Goal: Book appointment/travel/reservation

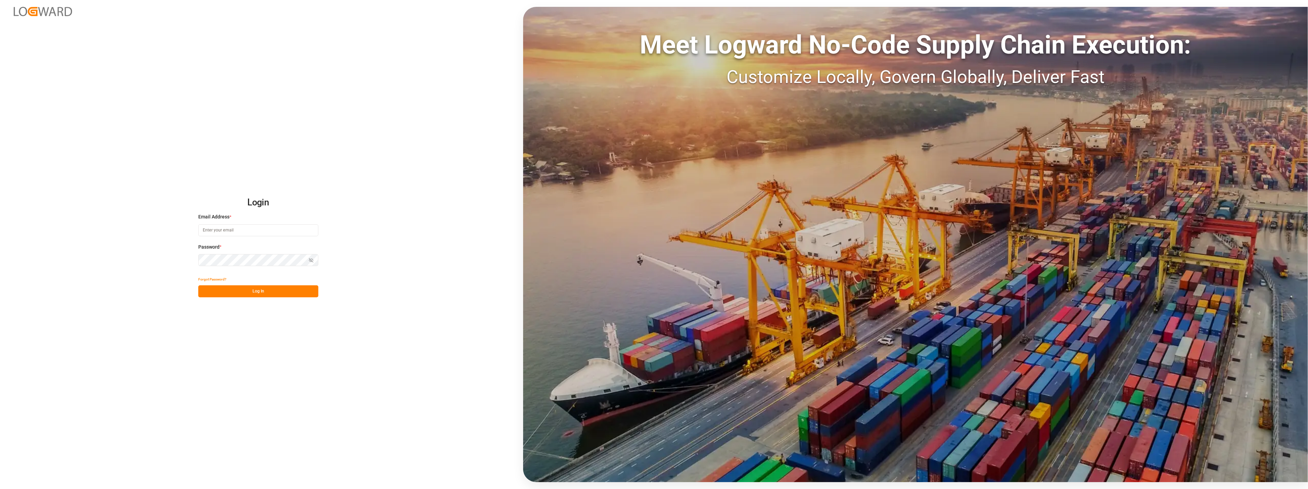
type input "[PERSON_NAME][EMAIL_ADDRESS][PERSON_NAME][DOMAIN_NAME]"
click at [266, 294] on button "Log In" at bounding box center [258, 291] width 120 height 12
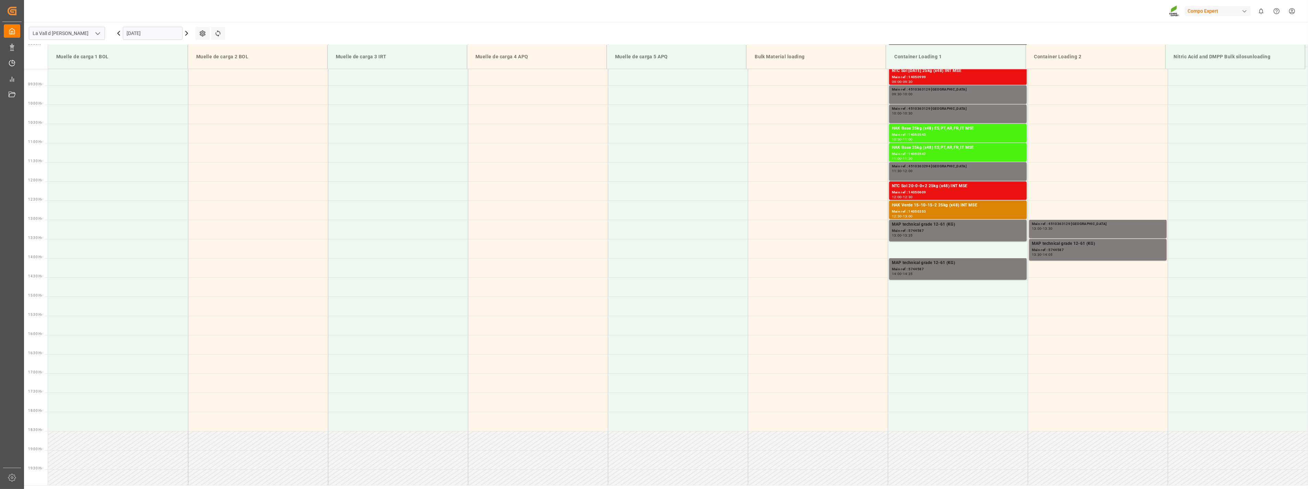
scroll to position [227, 0]
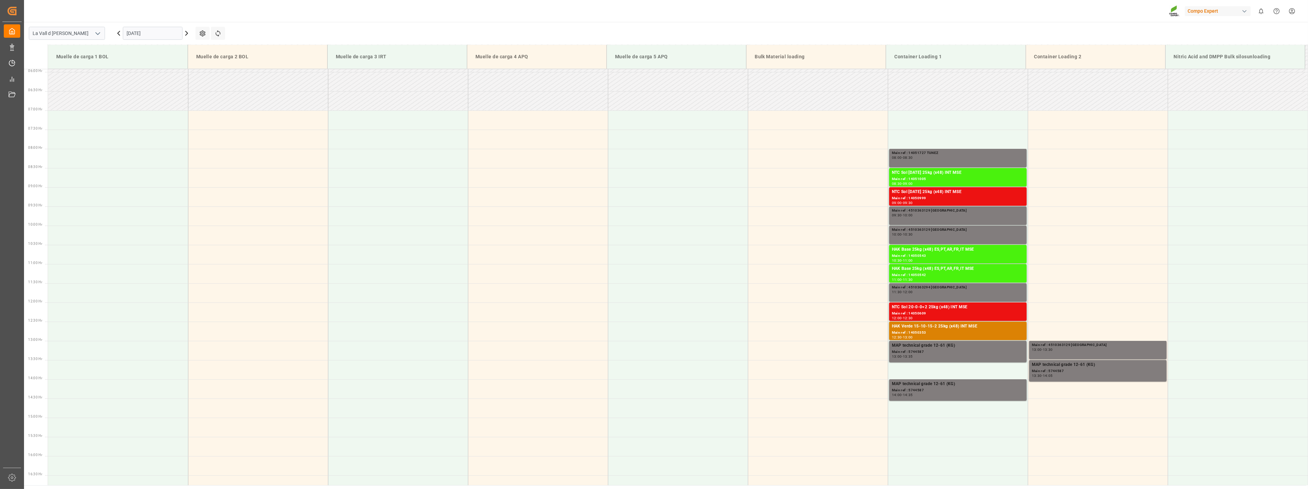
click at [146, 37] on input "[DATE]" at bounding box center [153, 33] width 60 height 13
click at [170, 90] on span "11" at bounding box center [171, 88] width 4 height 5
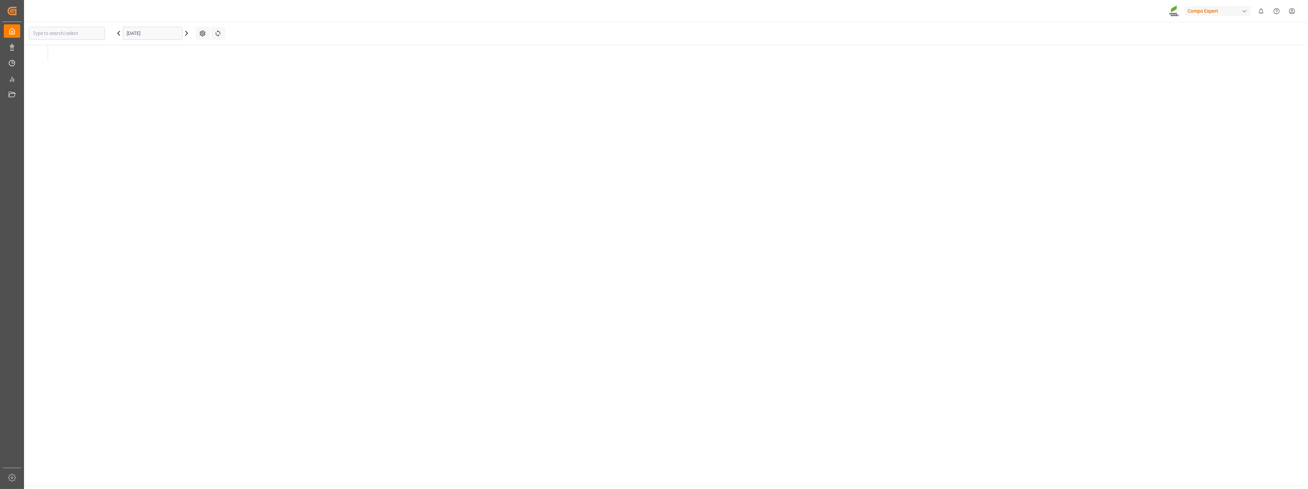
type input "La Vall d [PERSON_NAME]"
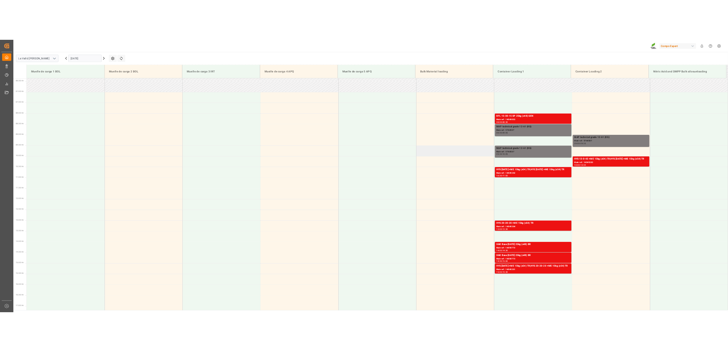
scroll to position [186, 0]
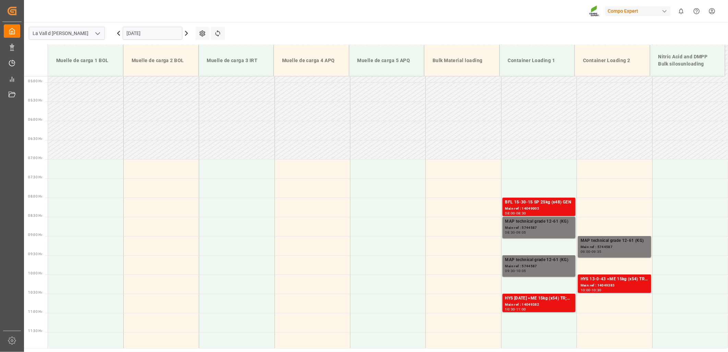
click at [158, 27] on input "[DATE]" at bounding box center [153, 33] width 60 height 13
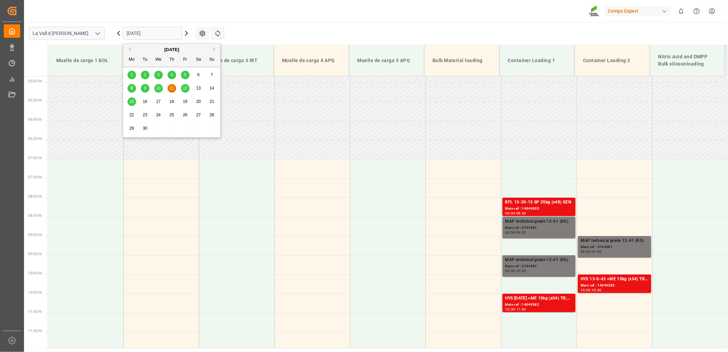
click at [132, 114] on span "22" at bounding box center [131, 114] width 4 height 5
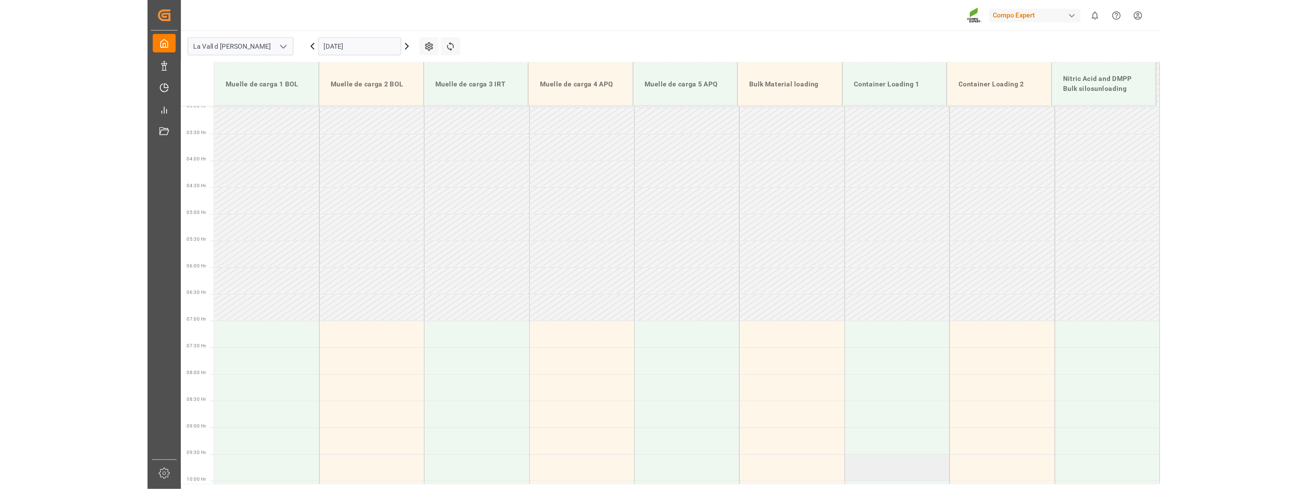
scroll to position [114, 0]
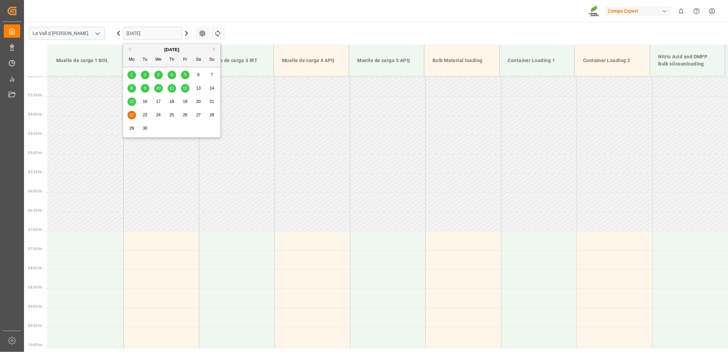
click at [155, 35] on input "[DATE]" at bounding box center [153, 33] width 60 height 13
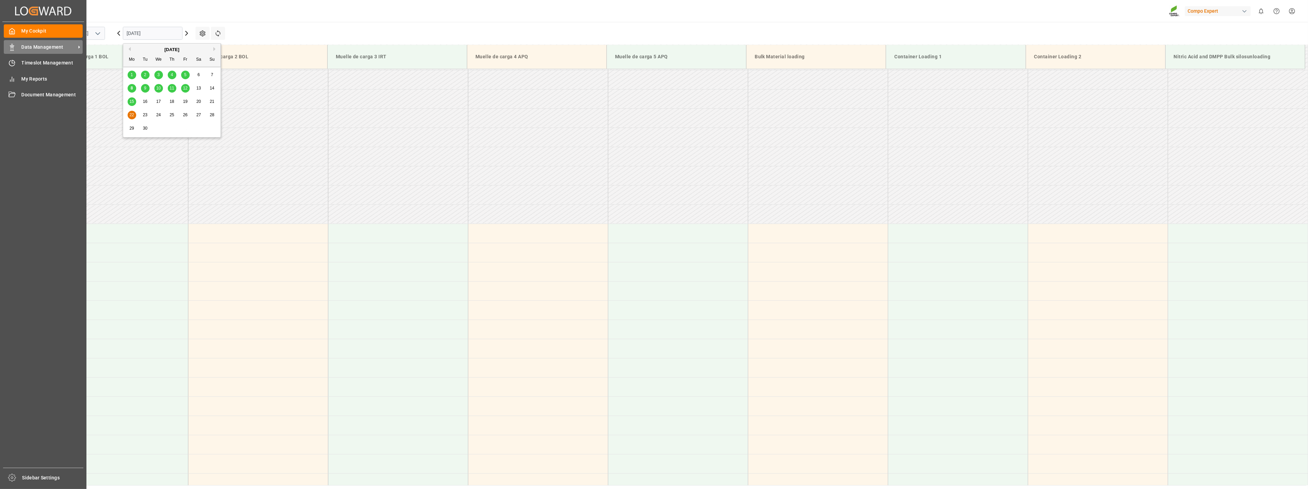
click at [15, 46] on div "Data Management Data Management" at bounding box center [43, 46] width 79 height 13
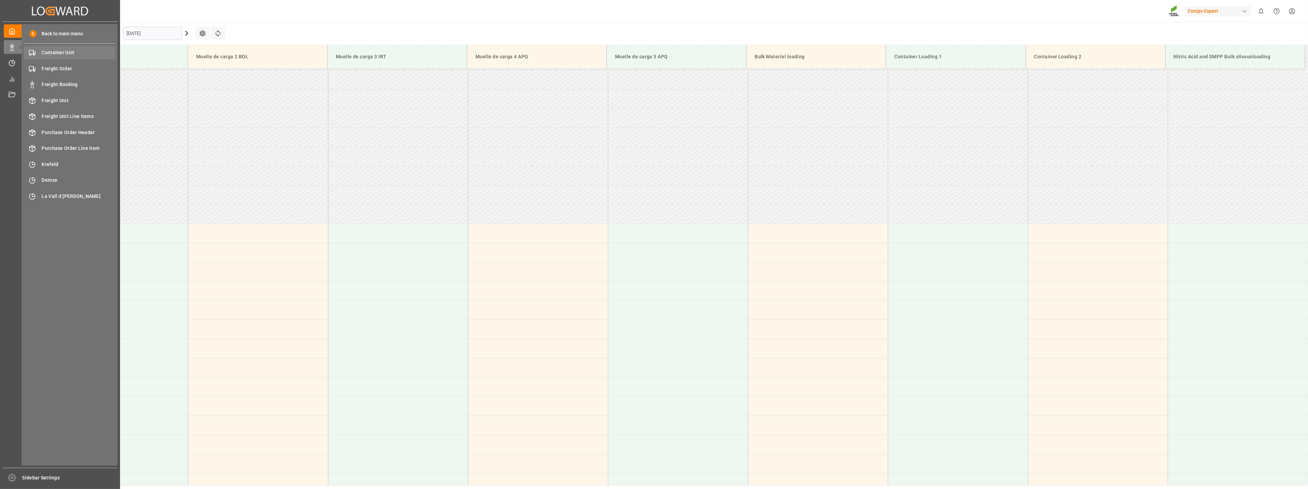
click at [64, 52] on span "Container Unit" at bounding box center [79, 52] width 74 height 7
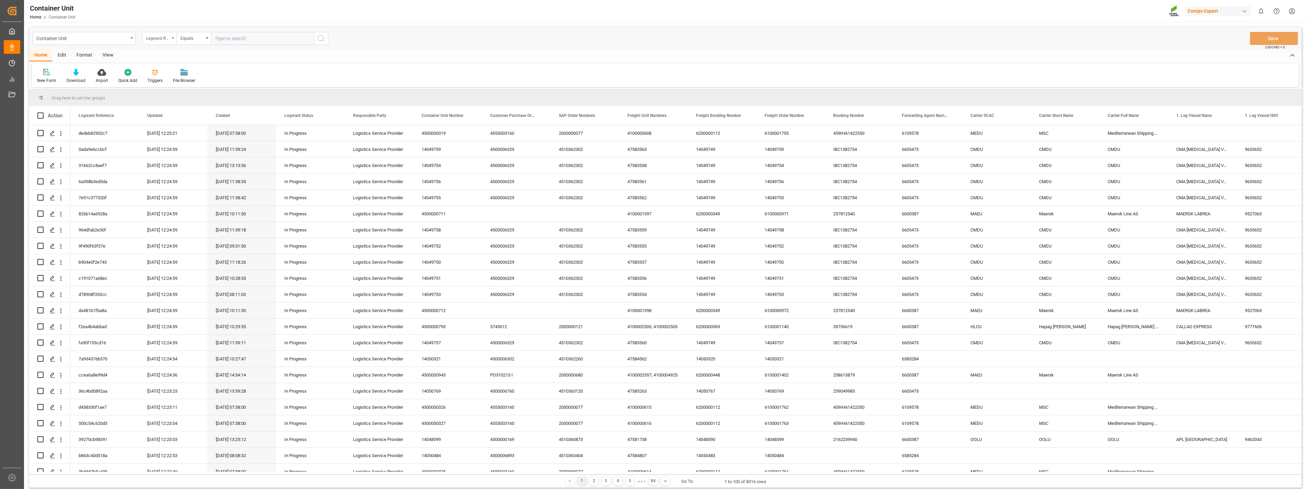
click at [171, 43] on div "Logward Reference" at bounding box center [159, 38] width 34 height 13
type input "sap"
click at [177, 70] on div "SAP Order Numbers" at bounding box center [194, 70] width 102 height 14
click at [198, 38] on div "Equals" at bounding box center [191, 38] width 23 height 8
click at [195, 87] on div "Fuzzy search" at bounding box center [228, 84] width 102 height 14
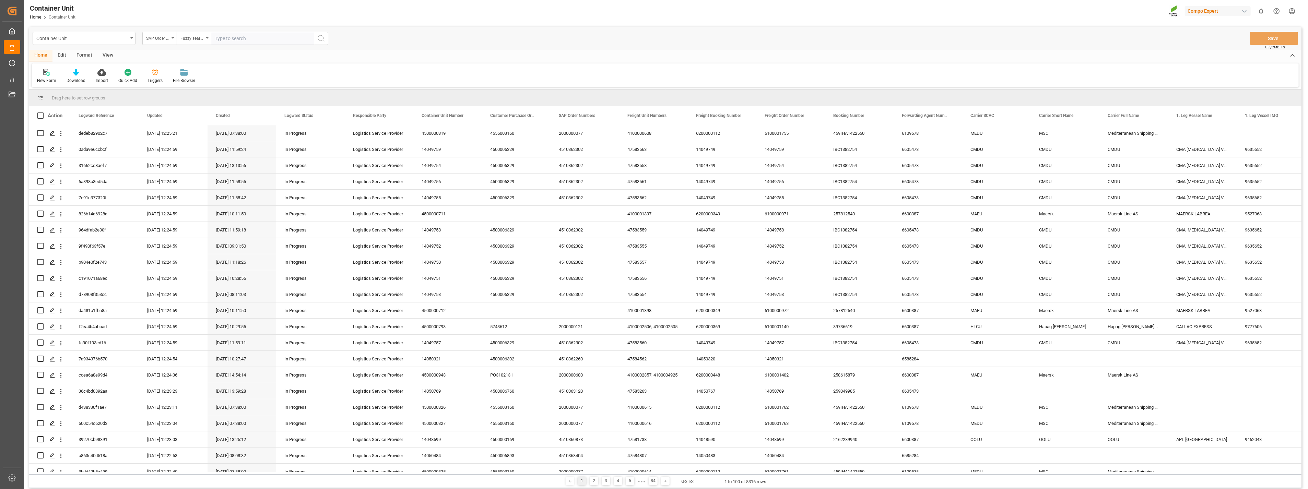
click at [241, 40] on input "text" at bounding box center [262, 38] width 103 height 13
paste input "4510363141"
type input "4510363141"
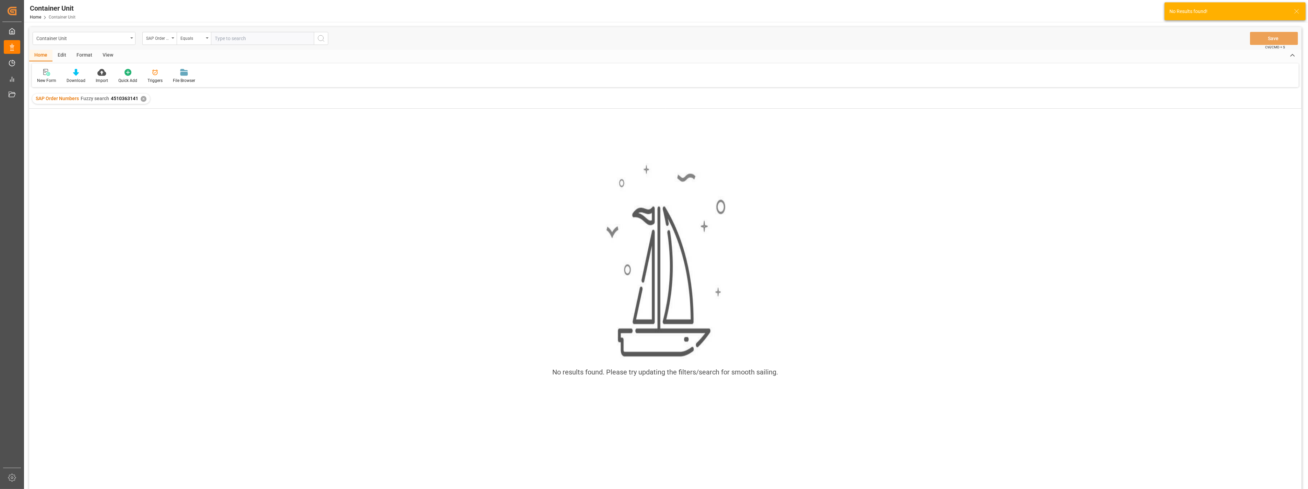
click at [238, 45] on div "Container Unit SAP Order Numbers Equals Save Ctrl/CMD + S" at bounding box center [665, 38] width 1272 height 23
click at [242, 40] on input "text" at bounding box center [262, 38] width 103 height 13
paste input "4510363141"
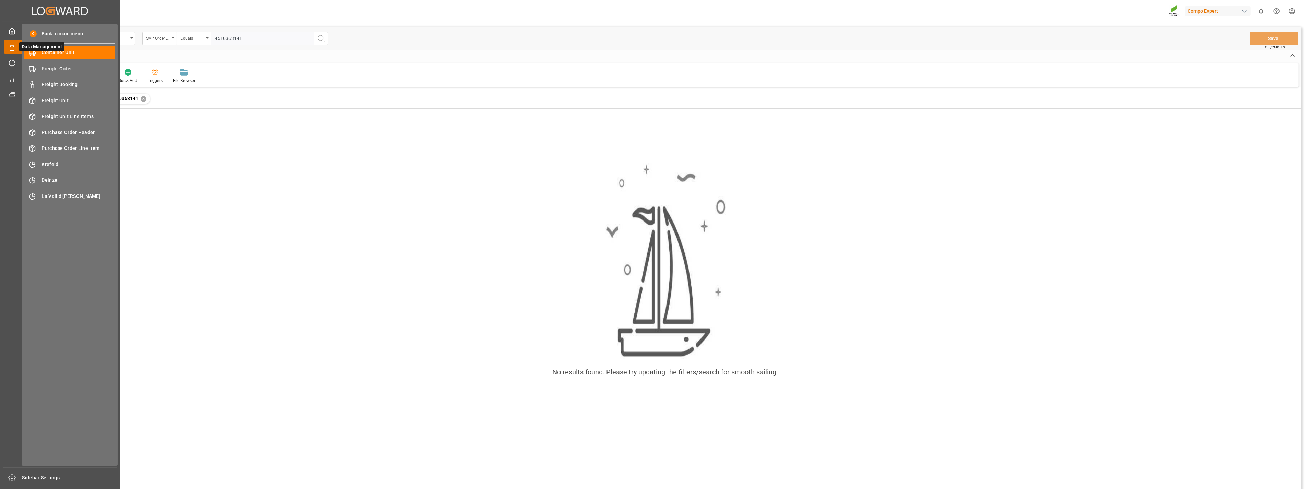
type input "4510363141"
click at [16, 46] on icon at bounding box center [20, 47] width 14 height 14
click at [55, 101] on span "Freight Unit" at bounding box center [79, 100] width 74 height 7
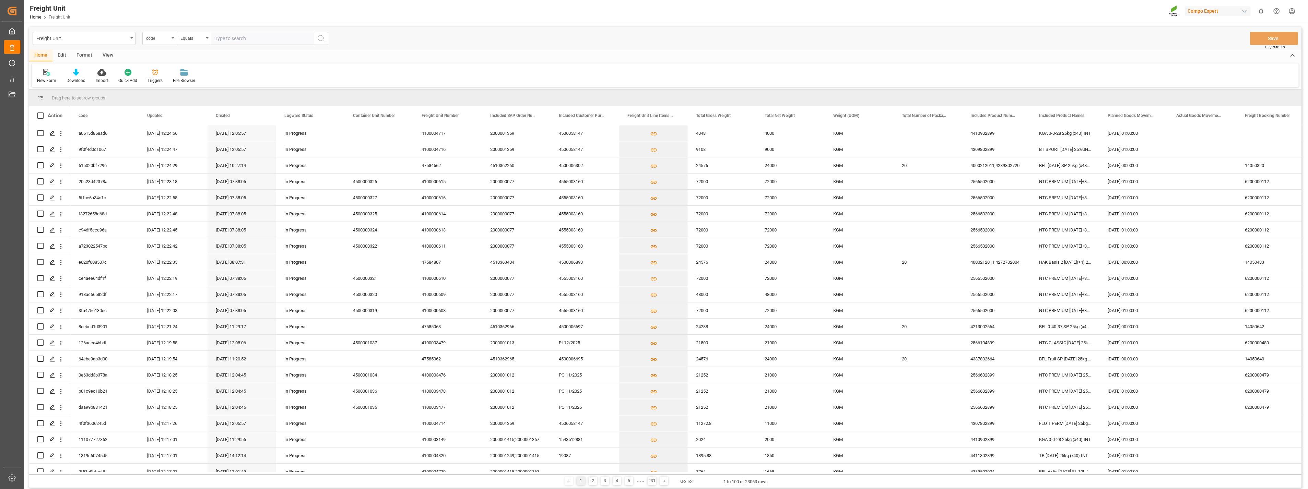
click at [172, 42] on div "code" at bounding box center [159, 38] width 34 height 13
type input "sap"
click at [160, 72] on div "Included SAP Order Number" at bounding box center [194, 70] width 102 height 14
click at [225, 37] on input "text" at bounding box center [262, 38] width 103 height 13
paste input "4510363141"
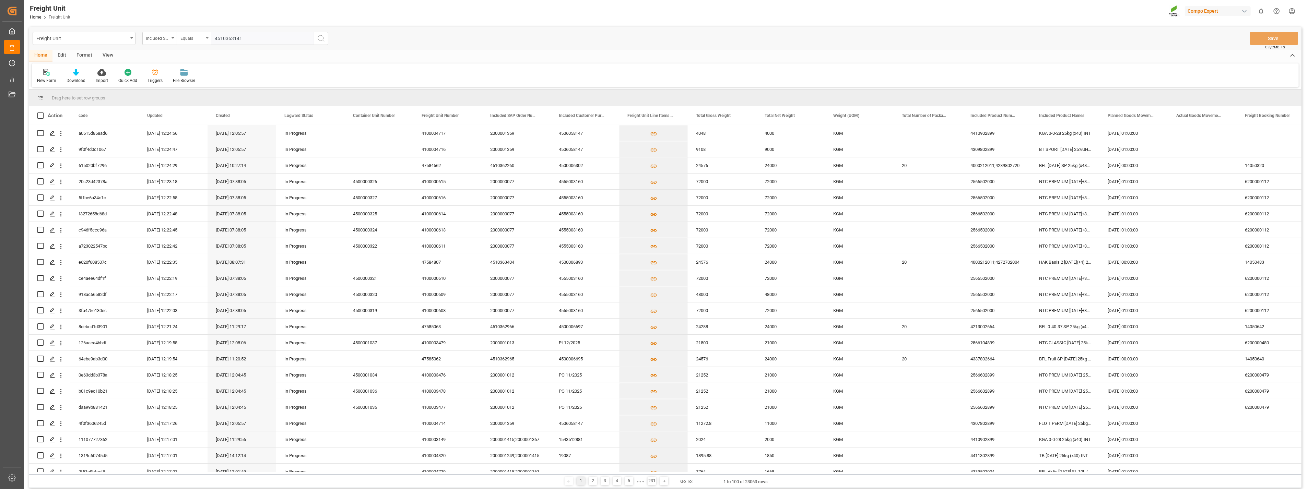
type input "4510363141"
click at [207, 38] on icon "open menu" at bounding box center [207, 37] width 3 height 1
click at [207, 84] on div "Fuzzy search" at bounding box center [228, 84] width 102 height 14
paste input "4510363141"
type input "4510363141"
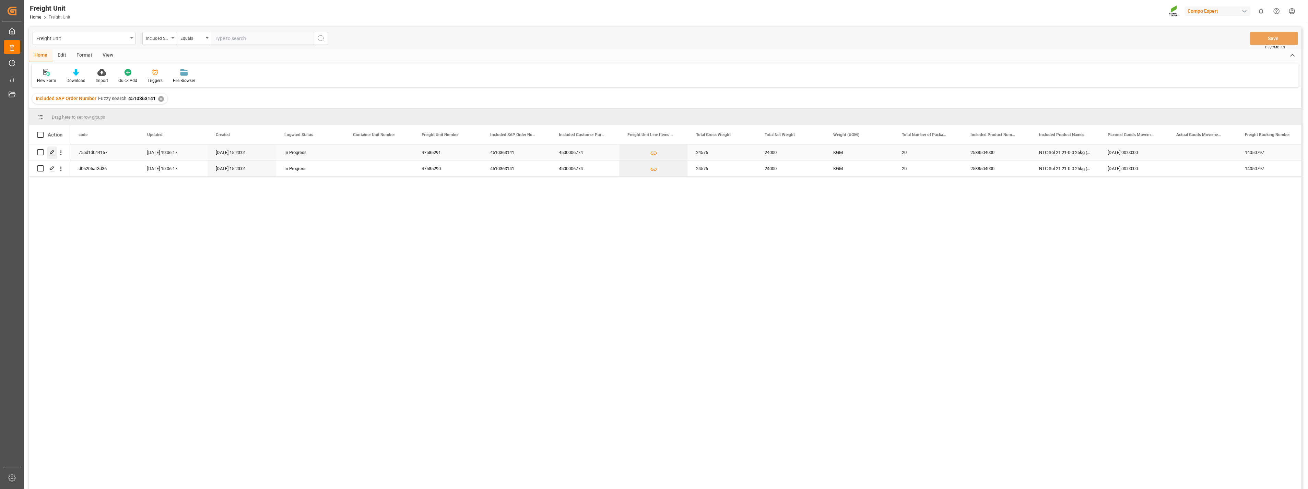
click at [51, 151] on icon "Press SPACE to select this row." at bounding box center [52, 152] width 5 height 5
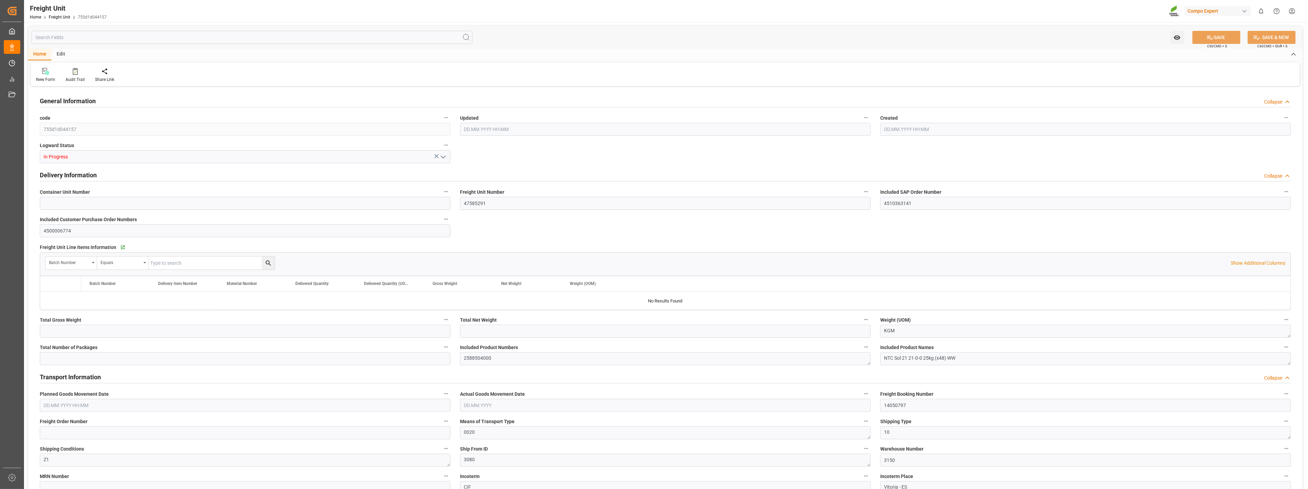
type input "24576"
type input "24000"
type input "20"
type input "[DATE] 08:06"
type input "[DATE] 13:23"
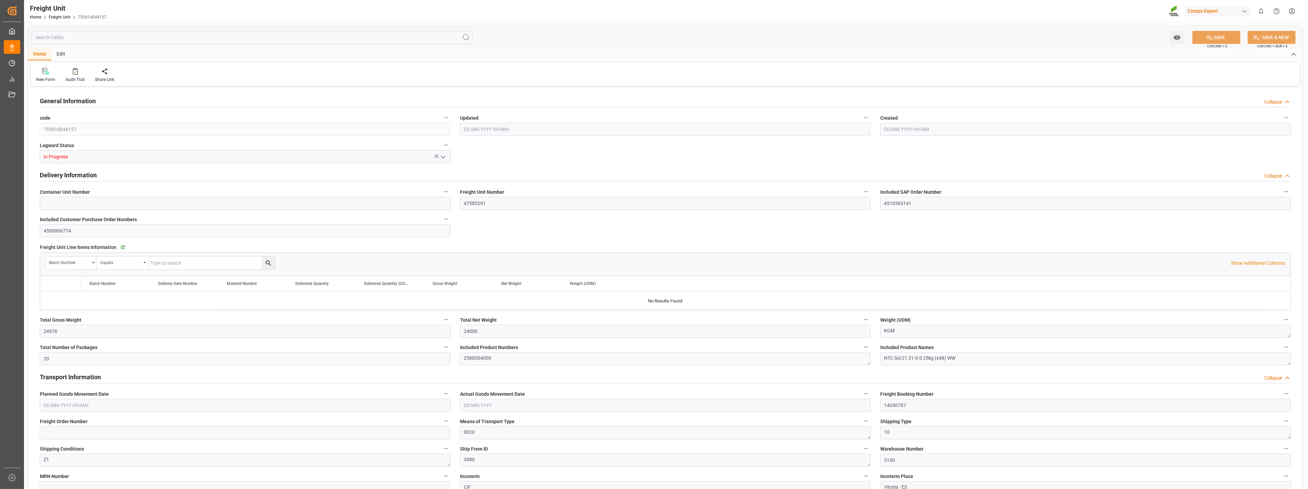
type input "[DATE] 00:00"
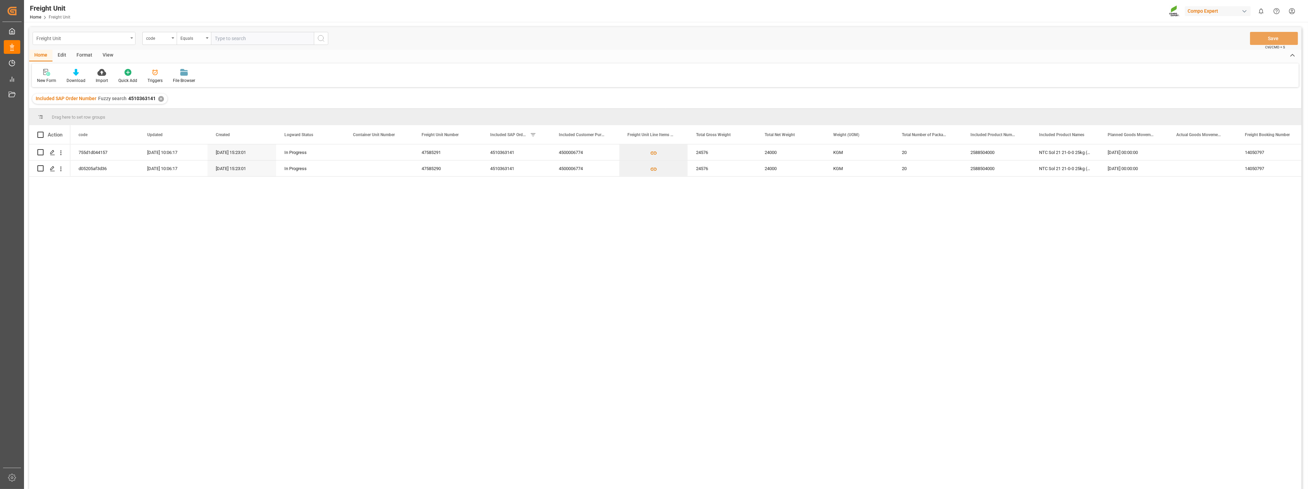
click at [132, 36] on div "Freight Unit" at bounding box center [84, 38] width 103 height 13
click at [56, 141] on div "Freight Booking" at bounding box center [84, 142] width 102 height 14
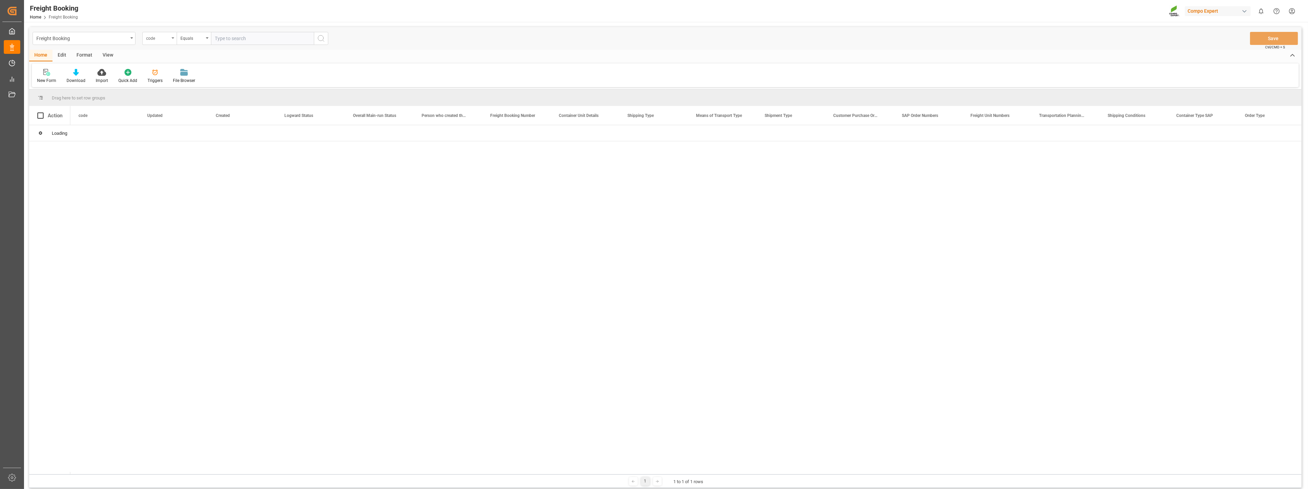
click at [171, 39] on div "code" at bounding box center [159, 38] width 34 height 13
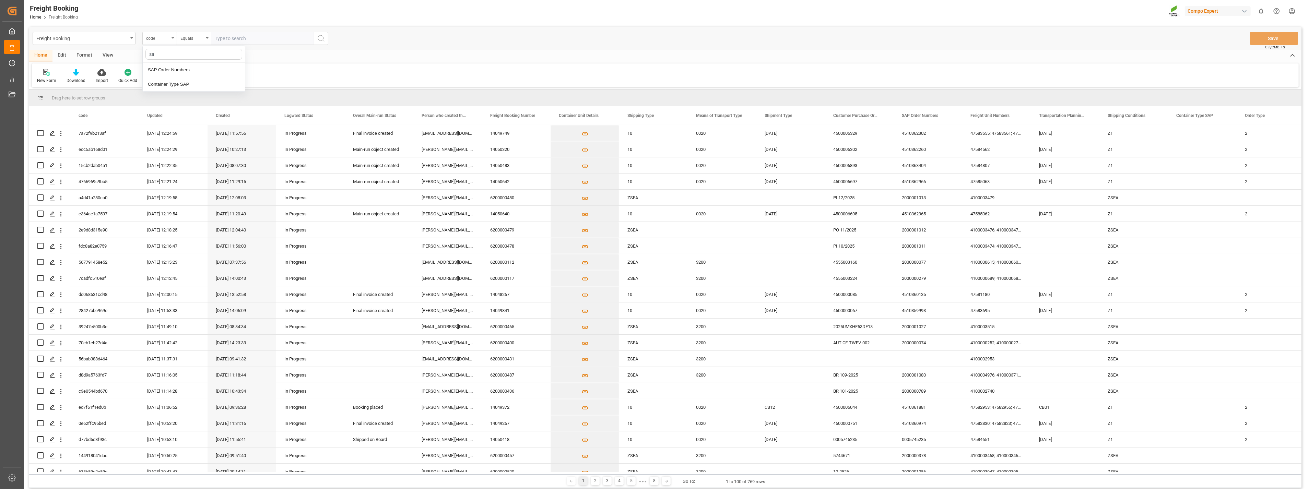
type input "sap"
click at [196, 70] on div "SAP Order Numbers" at bounding box center [194, 70] width 102 height 14
click at [224, 37] on input "text" at bounding box center [262, 38] width 103 height 13
paste input "4510363141"
type input "4510363141"
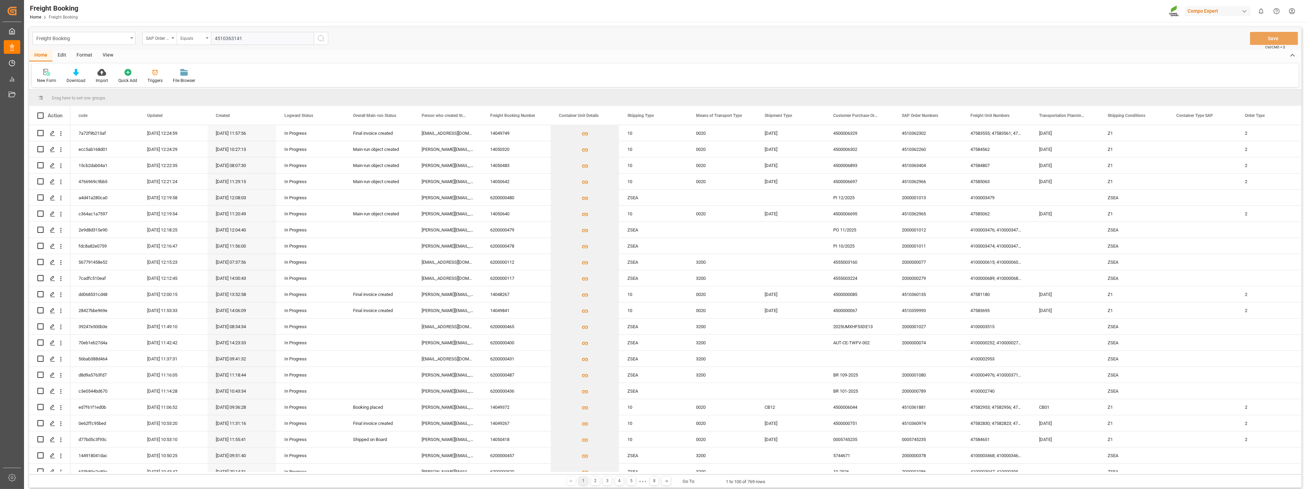
click at [202, 40] on div "Equals" at bounding box center [191, 38] width 23 height 8
click at [197, 85] on div "Fuzzy search" at bounding box center [228, 84] width 102 height 14
paste input "4510363141"
type input "4510363141"
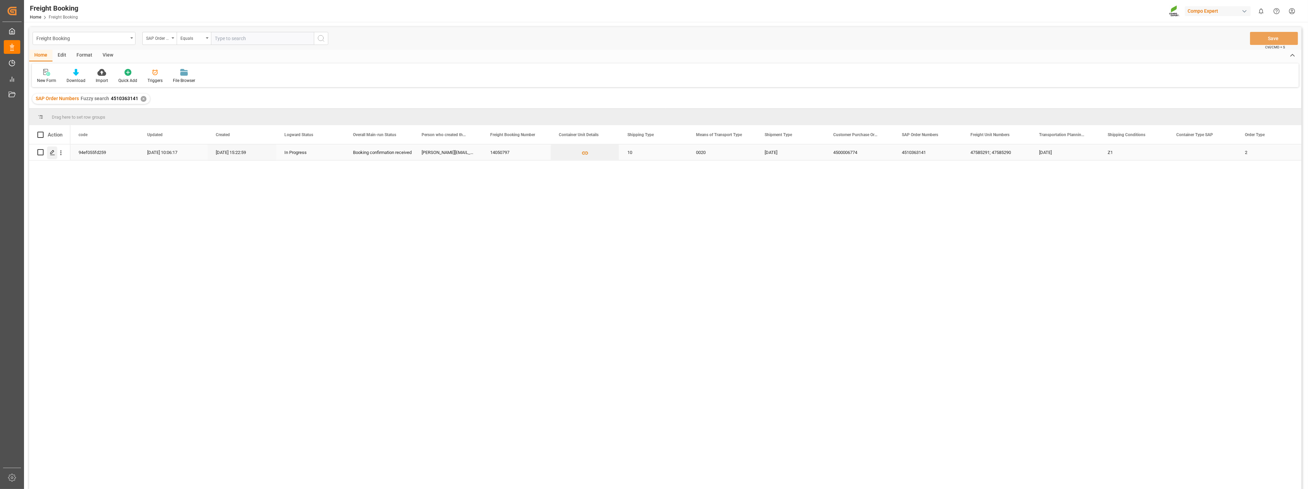
click at [53, 152] on icon "Press SPACE to select this row." at bounding box center [52, 152] width 5 height 5
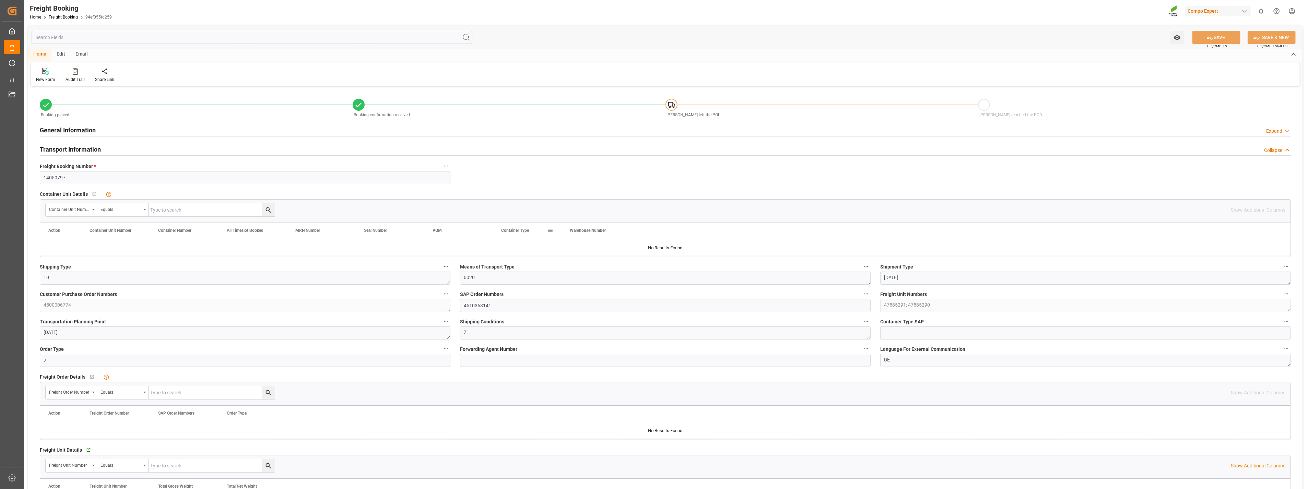
type input "MAEU"
type input "9848948"
type input "ESVLC"
type input "BRVIX"
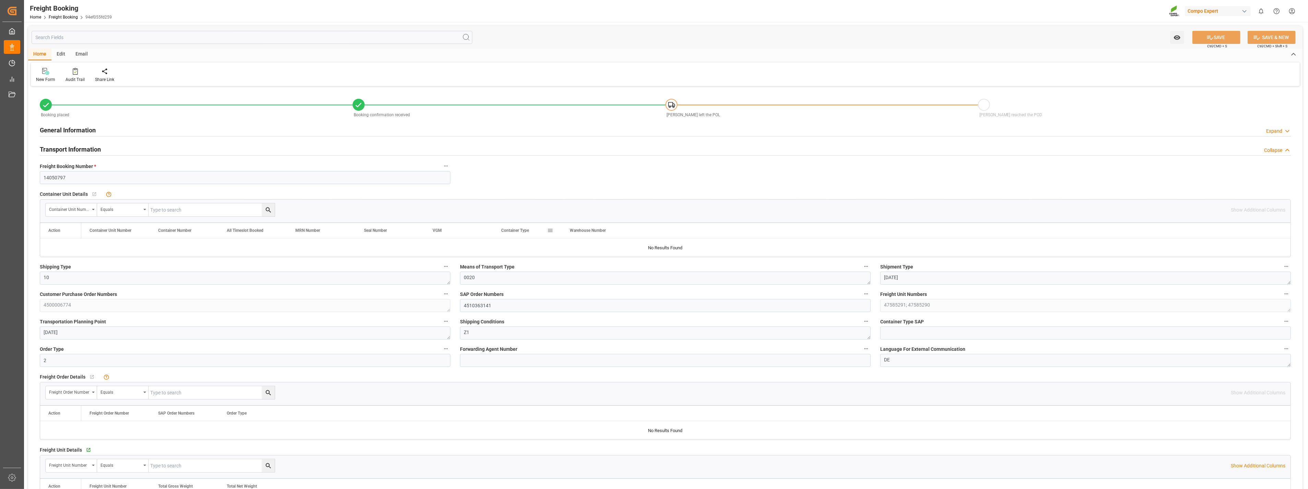
type input "40"
type input "49152"
type input "[DATE] 00:00"
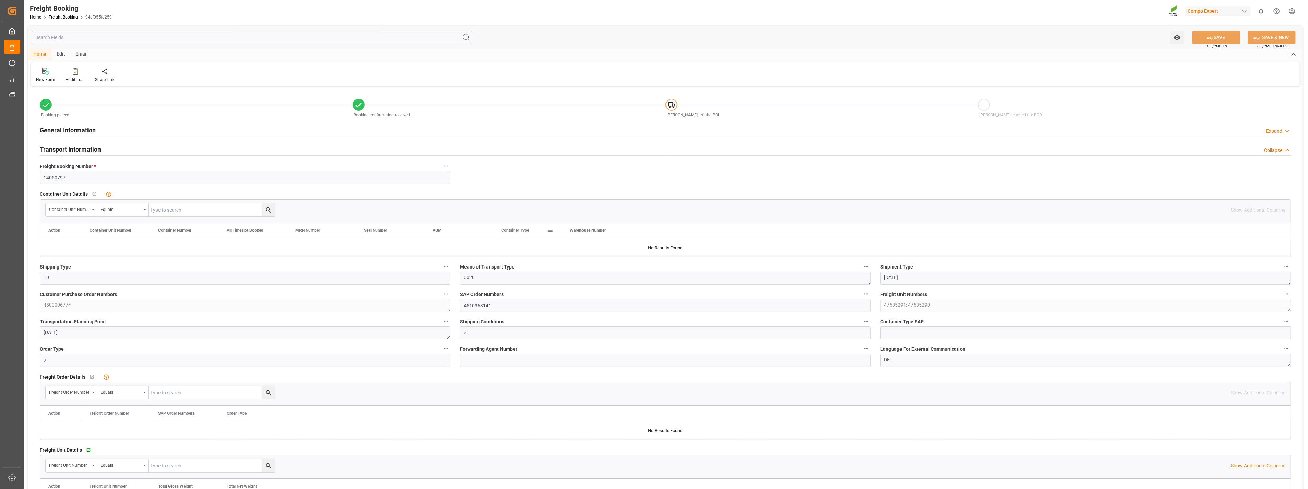
type input "[DATE] 15:15"
type input "[DATE] 10:05"
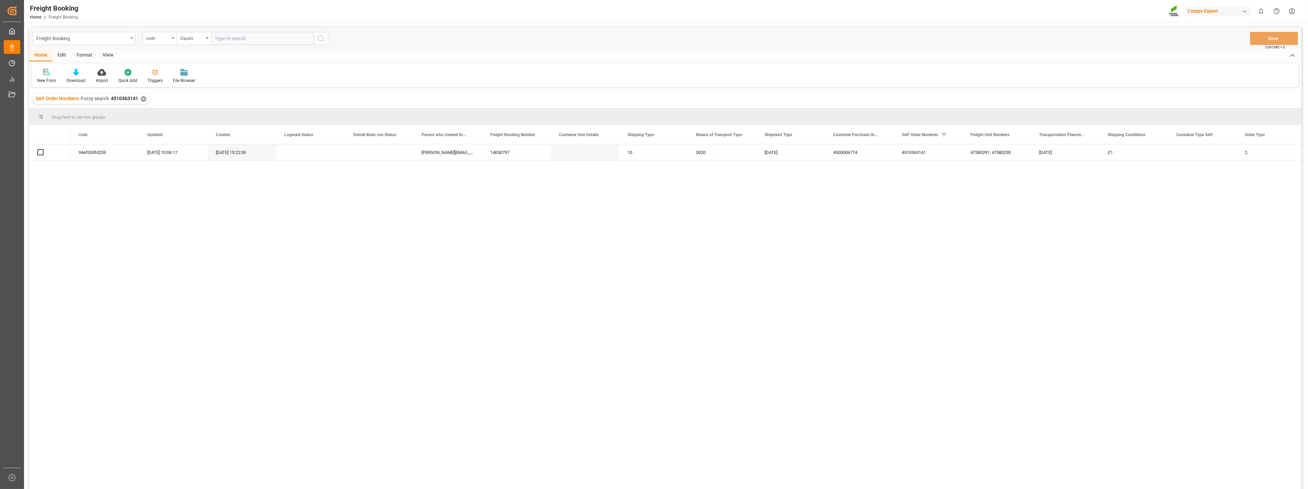
click at [142, 100] on div "✕" at bounding box center [144, 99] width 6 height 6
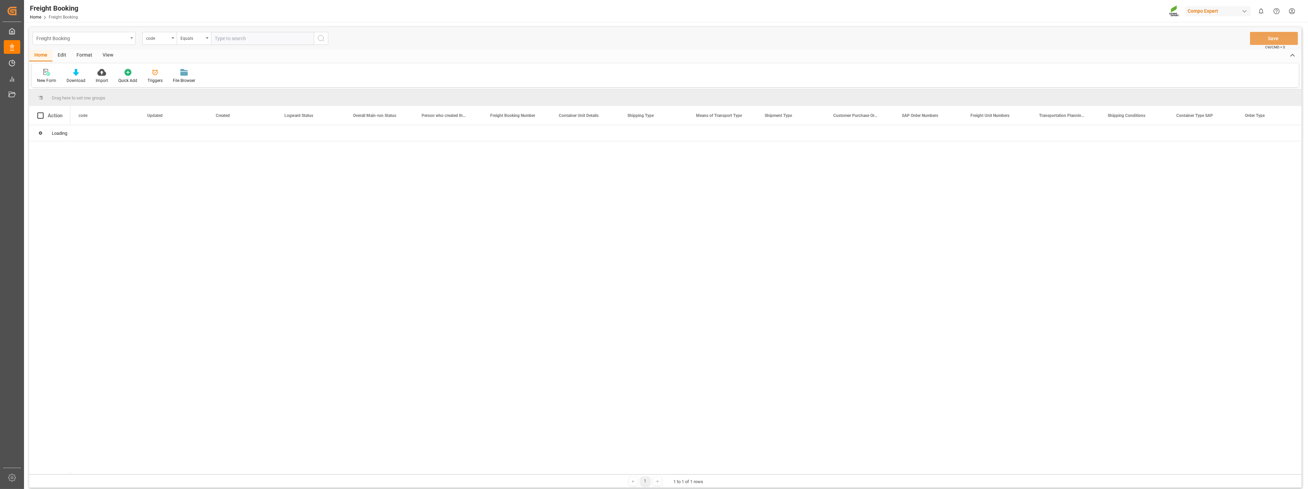
click at [132, 39] on div "Freight Booking" at bounding box center [84, 38] width 103 height 13
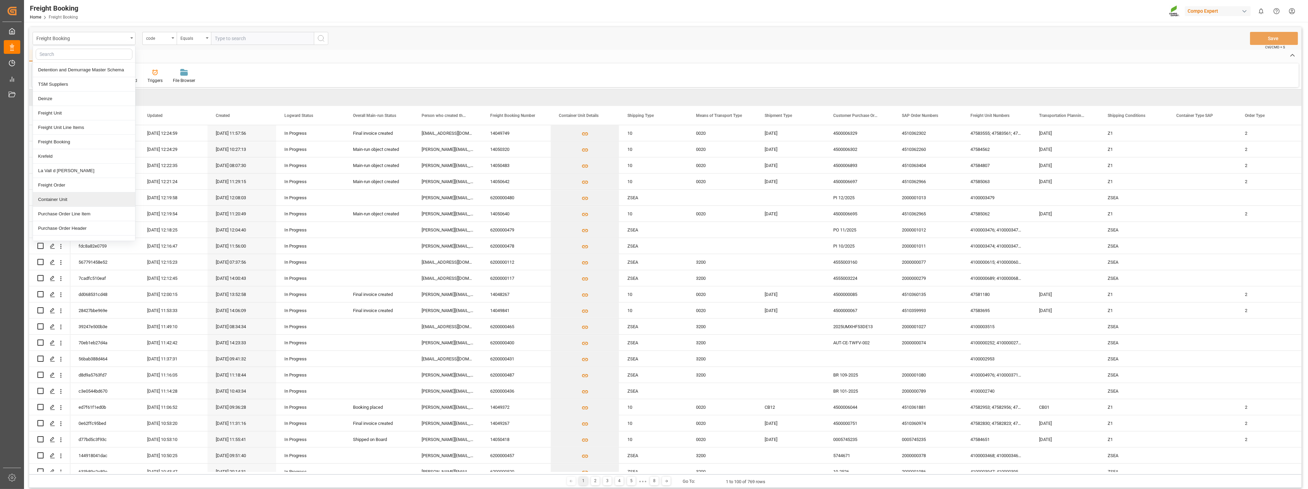
click at [72, 201] on div "Container Unit" at bounding box center [84, 199] width 102 height 14
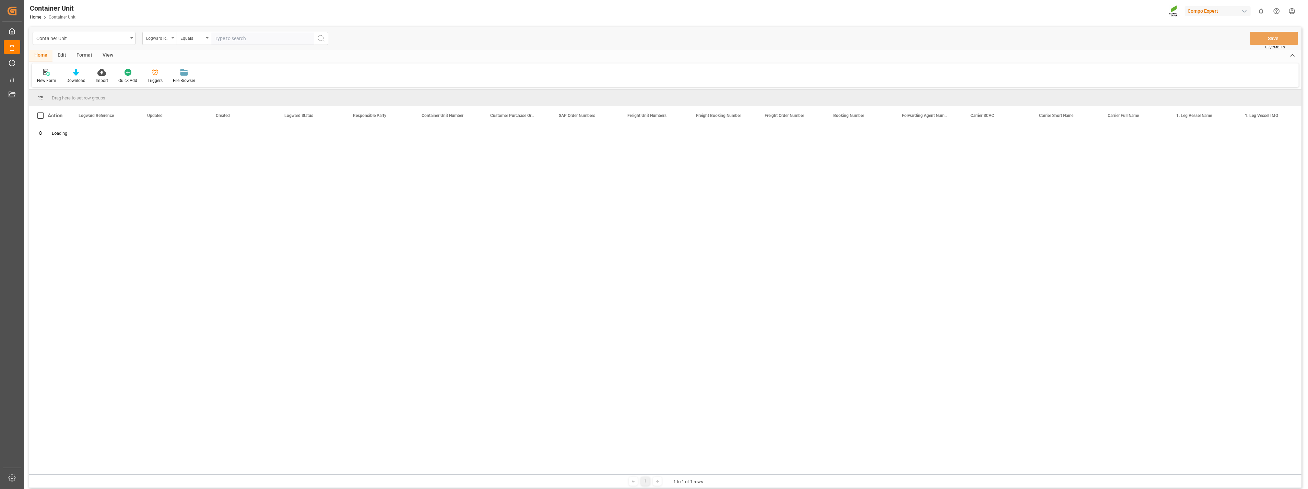
click at [170, 39] on div "Logward Reference" at bounding box center [159, 38] width 34 height 13
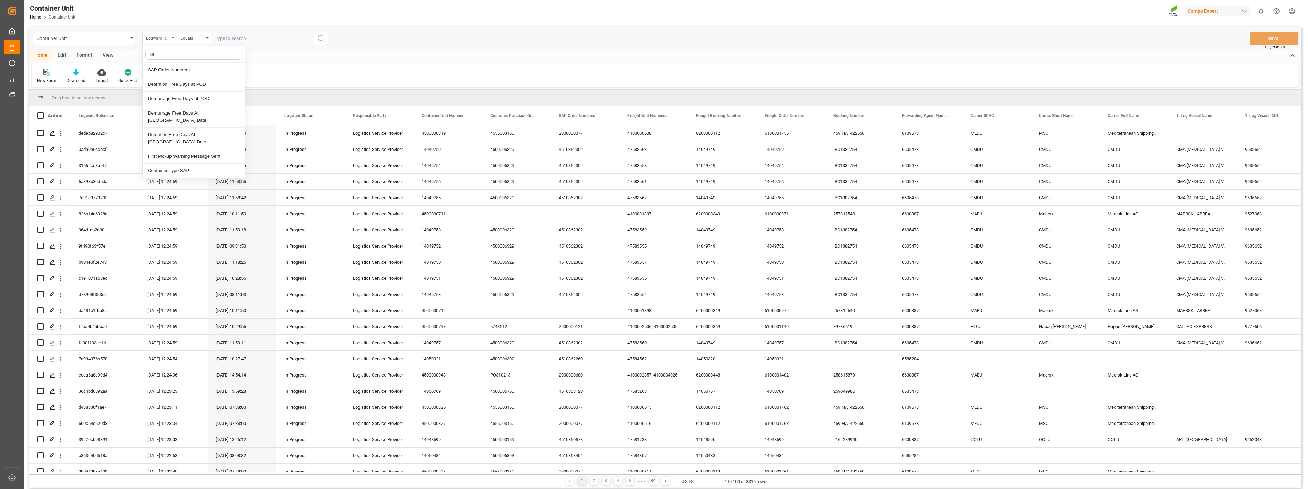
type input "sap"
click at [171, 72] on div "SAP Order Numbers" at bounding box center [194, 70] width 102 height 14
click at [205, 38] on div "Equals" at bounding box center [194, 38] width 34 height 13
click at [193, 85] on div "Fuzzy search" at bounding box center [228, 84] width 102 height 14
click at [238, 40] on input "text" at bounding box center [262, 38] width 103 height 13
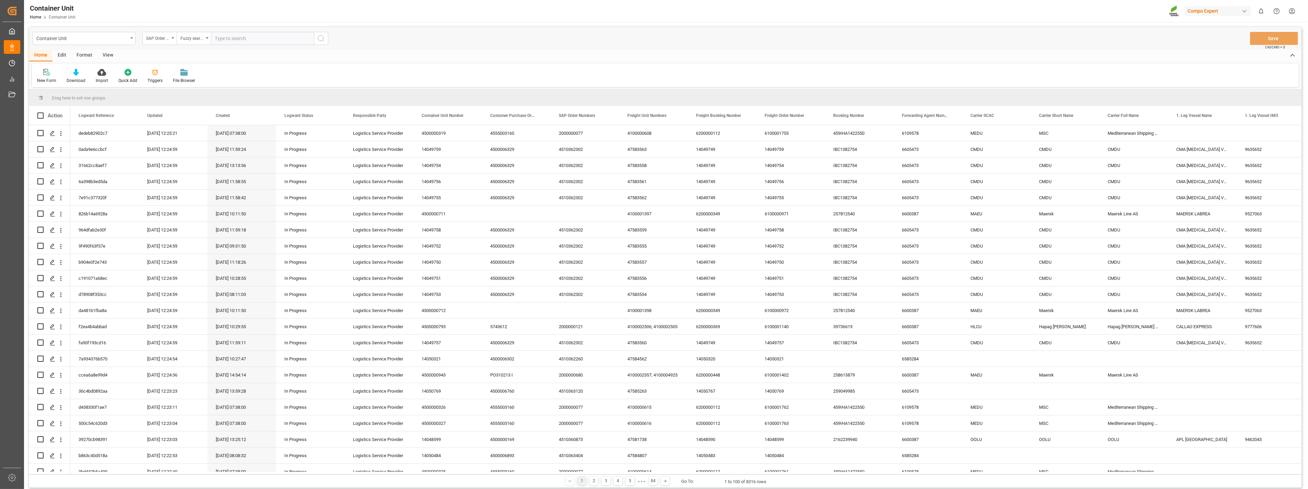
paste input "4510363141"
type input "4510363141;"
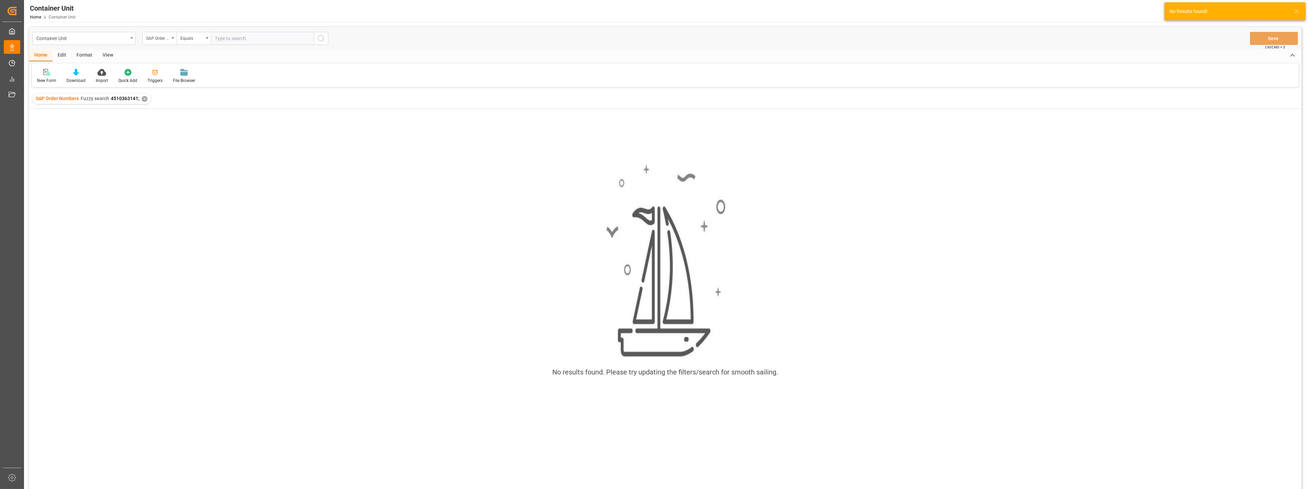
click at [303, 251] on div "No results found. Please try updating the filters/search for smooth sailing." at bounding box center [665, 274] width 1272 height 232
click at [202, 40] on div "Equals" at bounding box center [191, 38] width 23 height 8
click at [191, 84] on div "Fuzzy search" at bounding box center [228, 84] width 102 height 14
click at [140, 98] on div "SAP Order Numbers Fuzzy search 4510363141; ✕" at bounding box center [91, 99] width 119 height 10
click at [142, 101] on div "✕" at bounding box center [145, 99] width 6 height 6
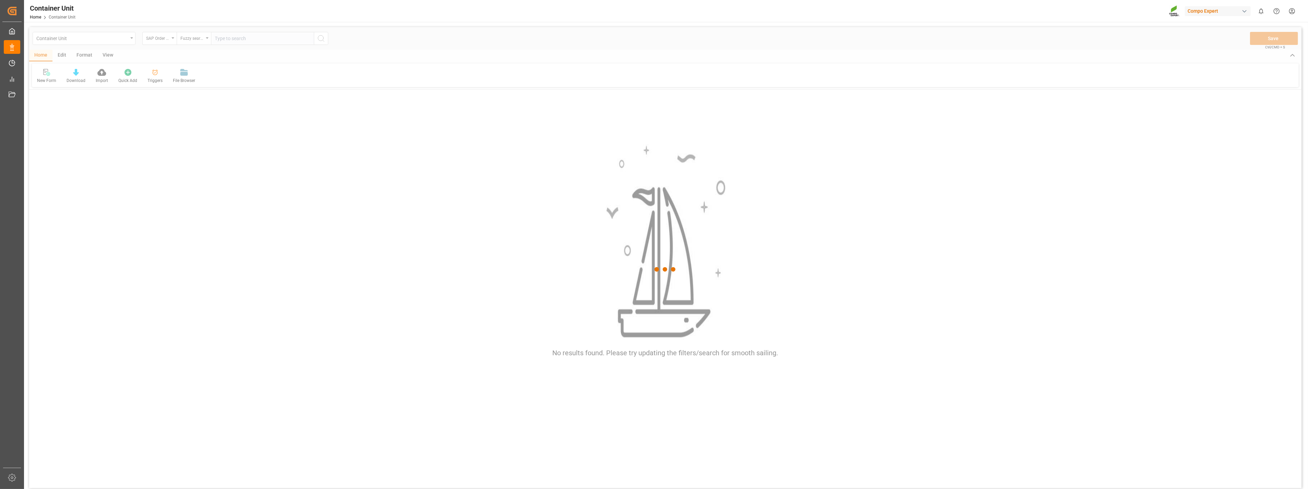
click at [277, 40] on div at bounding box center [665, 269] width 1272 height 485
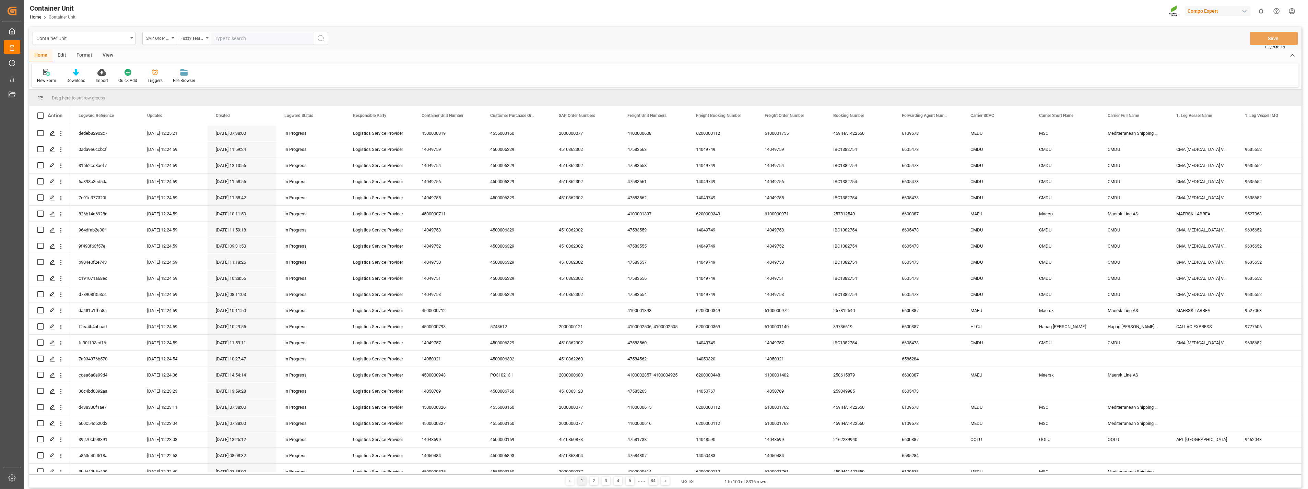
click at [288, 36] on input "text" at bounding box center [262, 38] width 103 height 13
paste input "4510363141"
type input "4510363141"
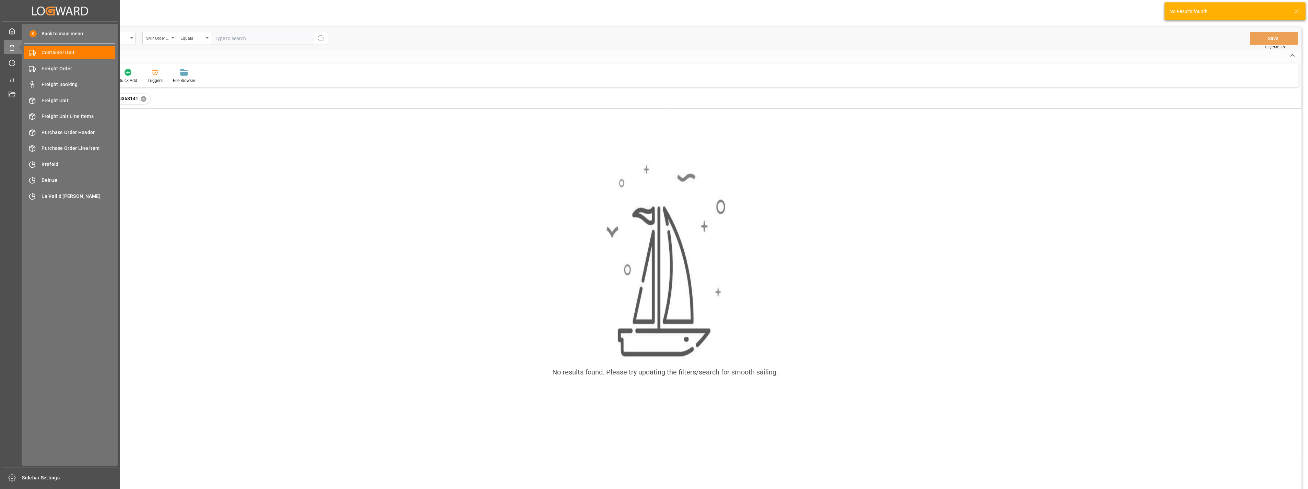
click at [390, 188] on div "No results found. Please try updating the filters/search for smooth sailing." at bounding box center [665, 274] width 1272 height 232
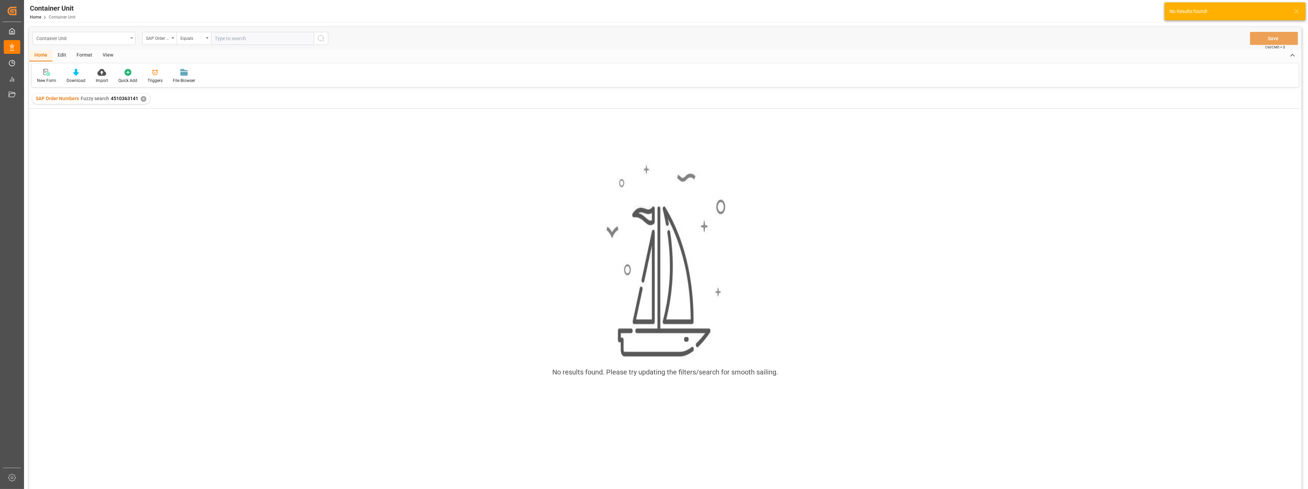
click at [130, 38] on div "Container Unit" at bounding box center [84, 38] width 103 height 13
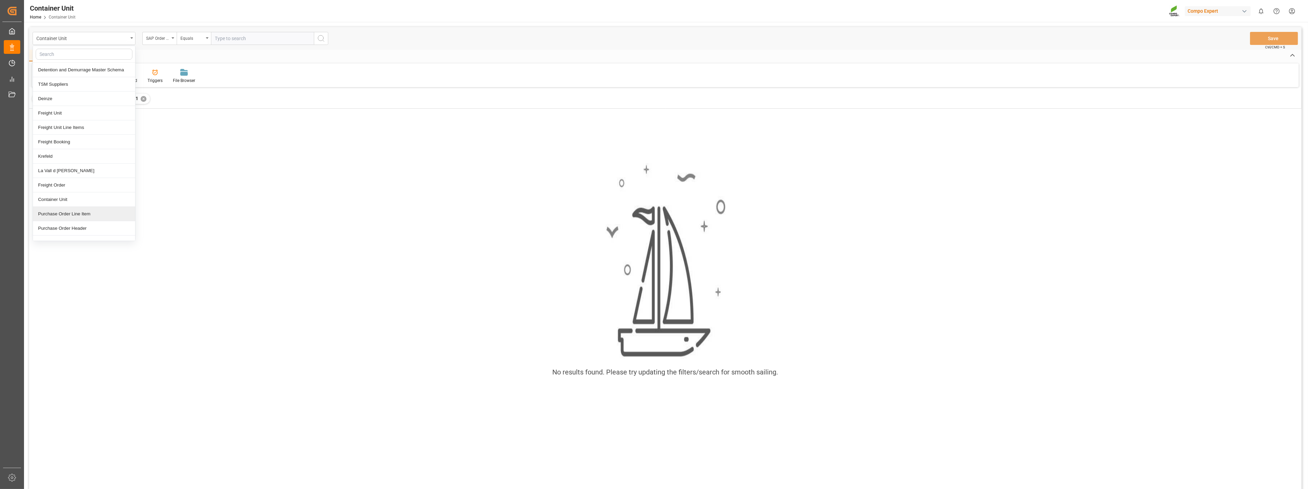
click at [231, 203] on div "No results found. Please try updating the filters/search for smooth sailing." at bounding box center [665, 274] width 1272 height 232
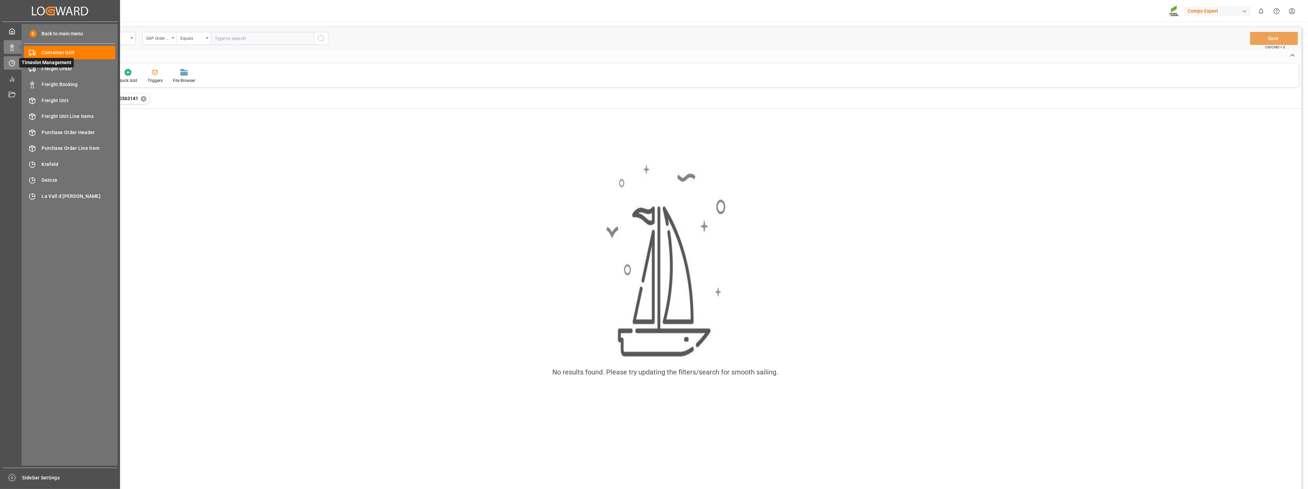
click at [12, 62] on icon at bounding box center [13, 61] width 3 height 3
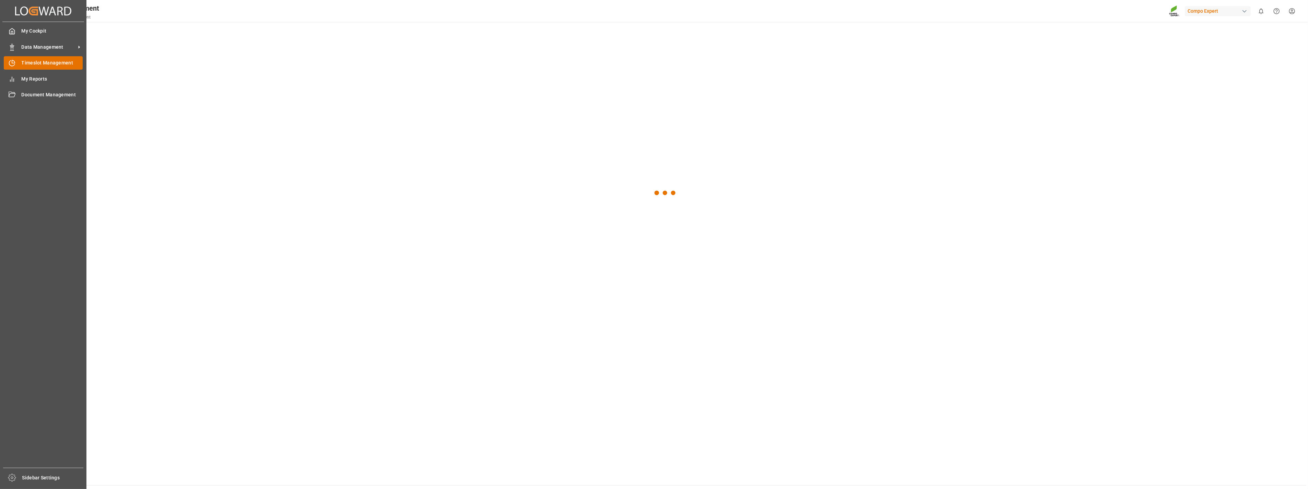
click at [61, 64] on span "Timeslot Management" at bounding box center [52, 62] width 61 height 7
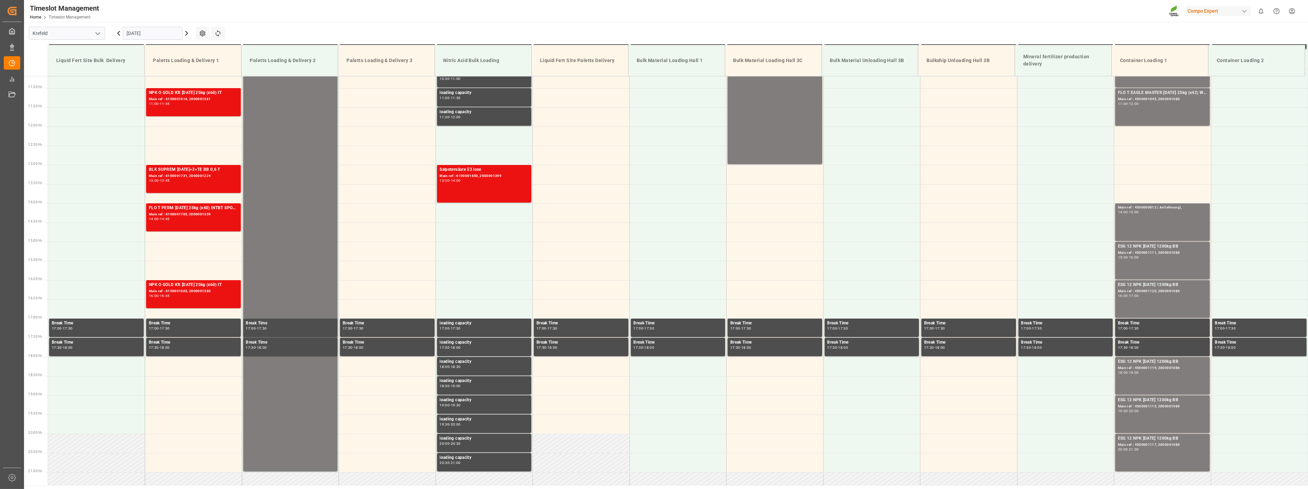
scroll to position [425, 0]
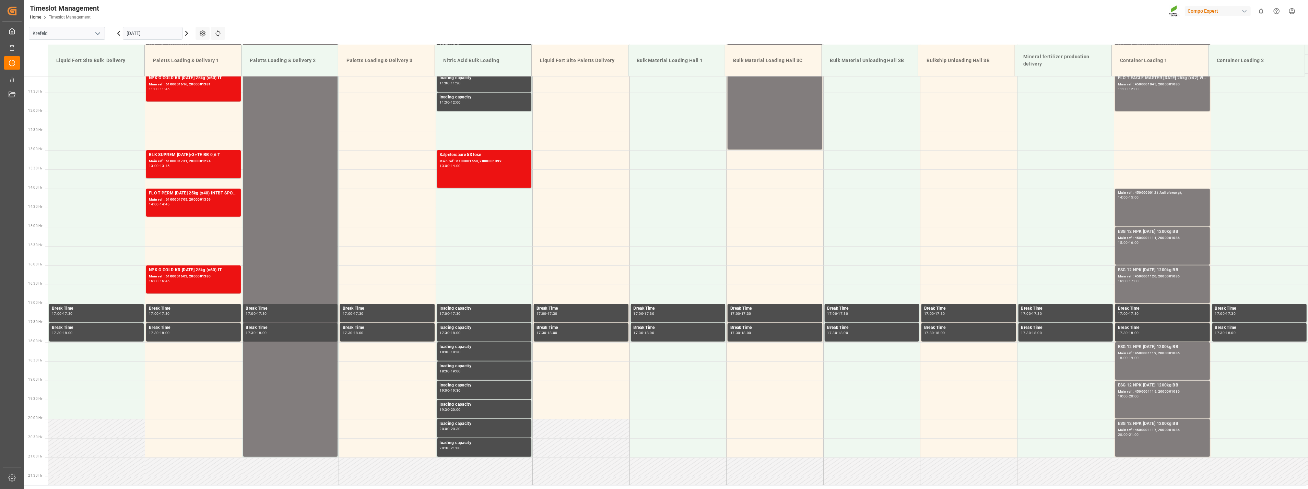
click at [98, 33] on icon "open menu" at bounding box center [98, 33] width 8 height 8
click at [66, 80] on div "La Vall d [PERSON_NAME]" at bounding box center [66, 79] width 75 height 15
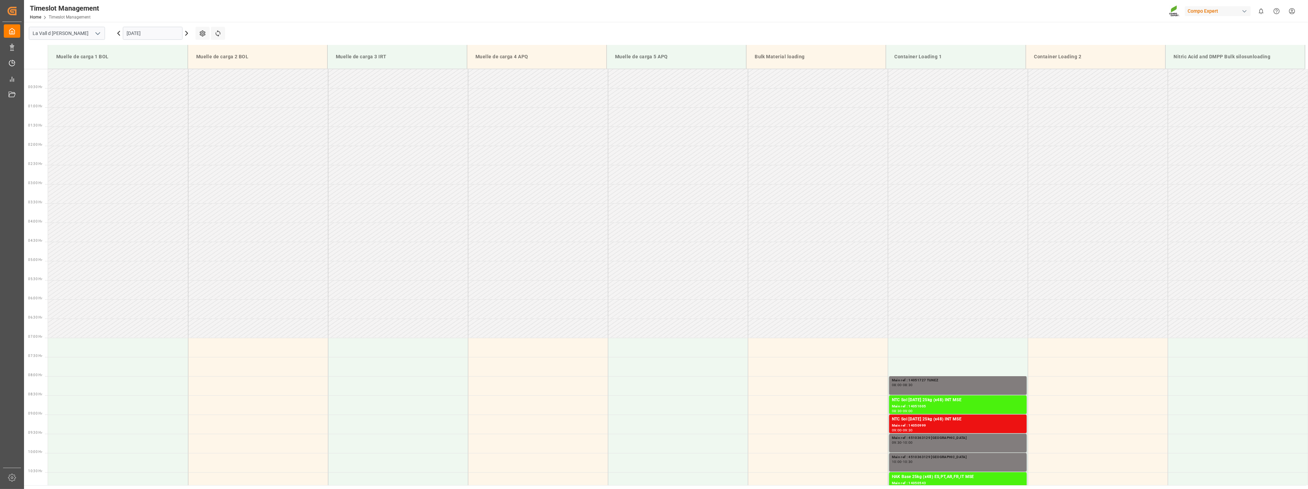
click at [151, 33] on input "[DATE]" at bounding box center [153, 33] width 60 height 13
click at [133, 103] on span "15" at bounding box center [131, 101] width 4 height 5
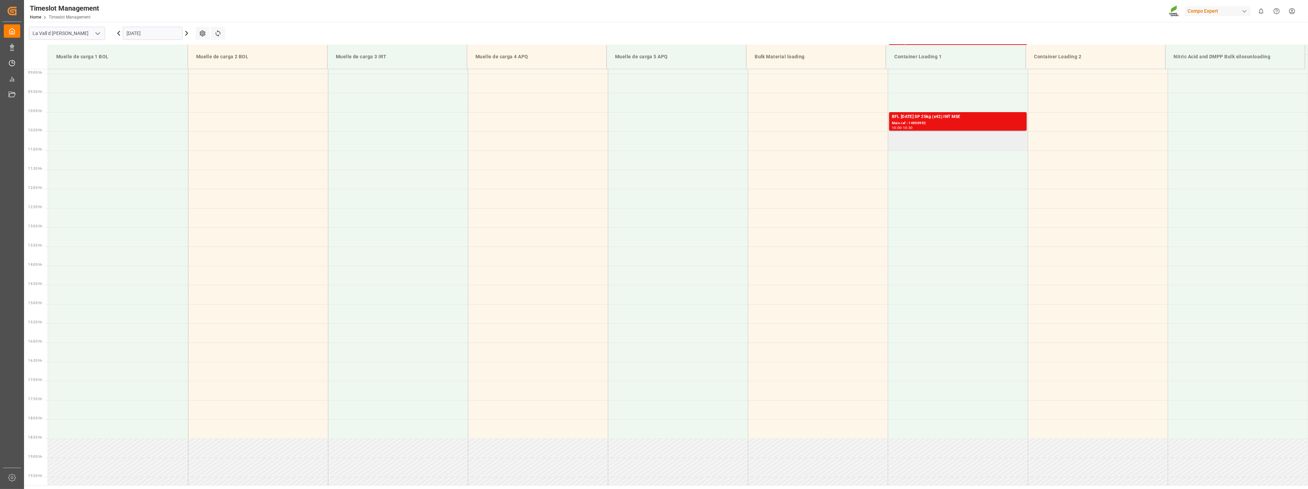
scroll to position [227, 0]
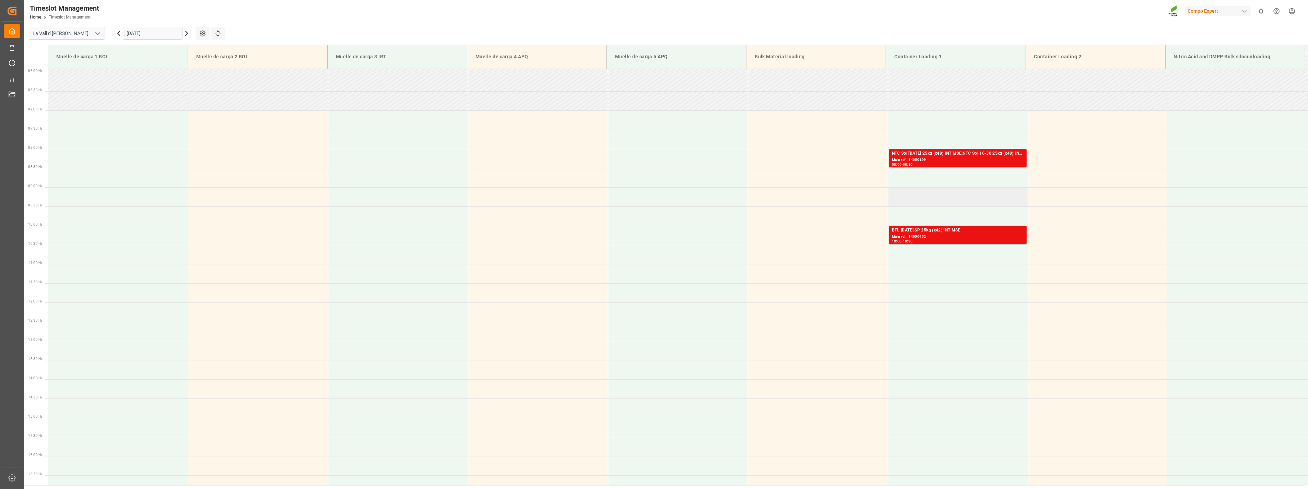
click at [928, 202] on td at bounding box center [958, 196] width 140 height 19
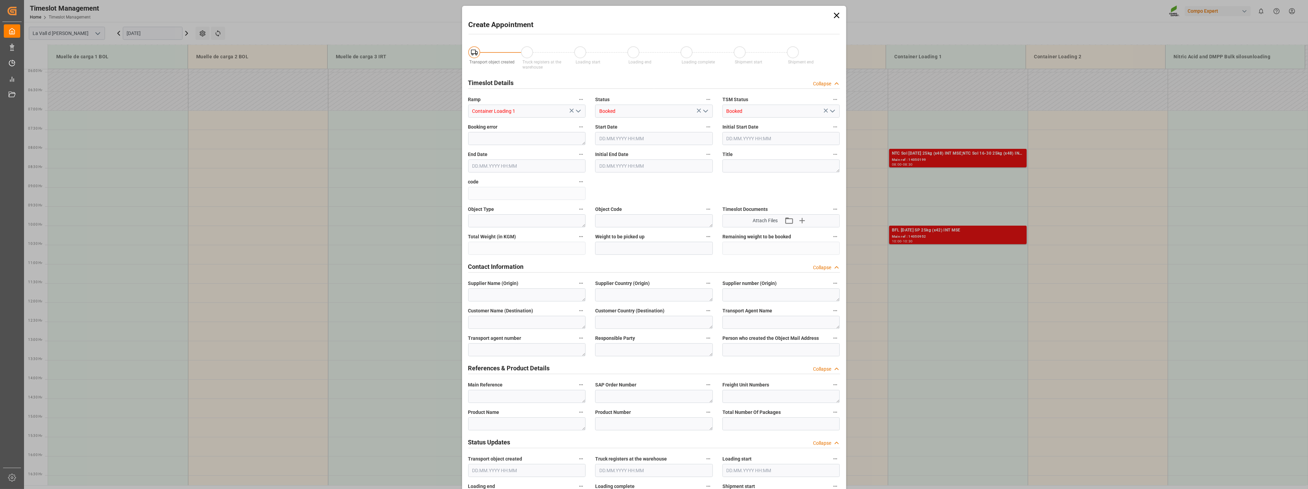
type input "[DATE] 09:00"
type input "[DATE] 09:30"
click at [487, 396] on textarea at bounding box center [527, 396] width 118 height 13
paste textarea "4510363141"
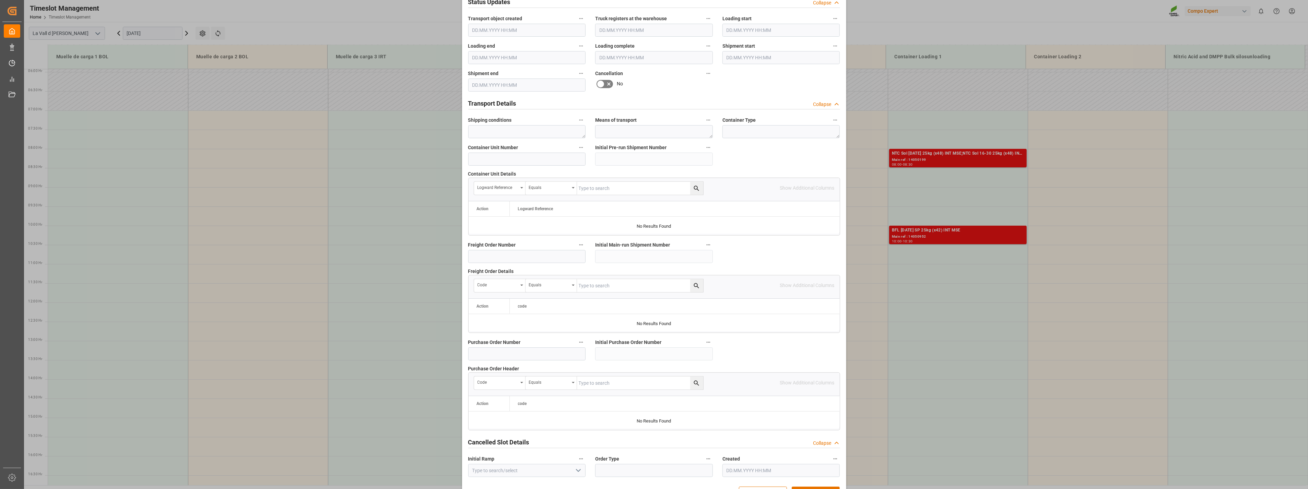
scroll to position [463, 0]
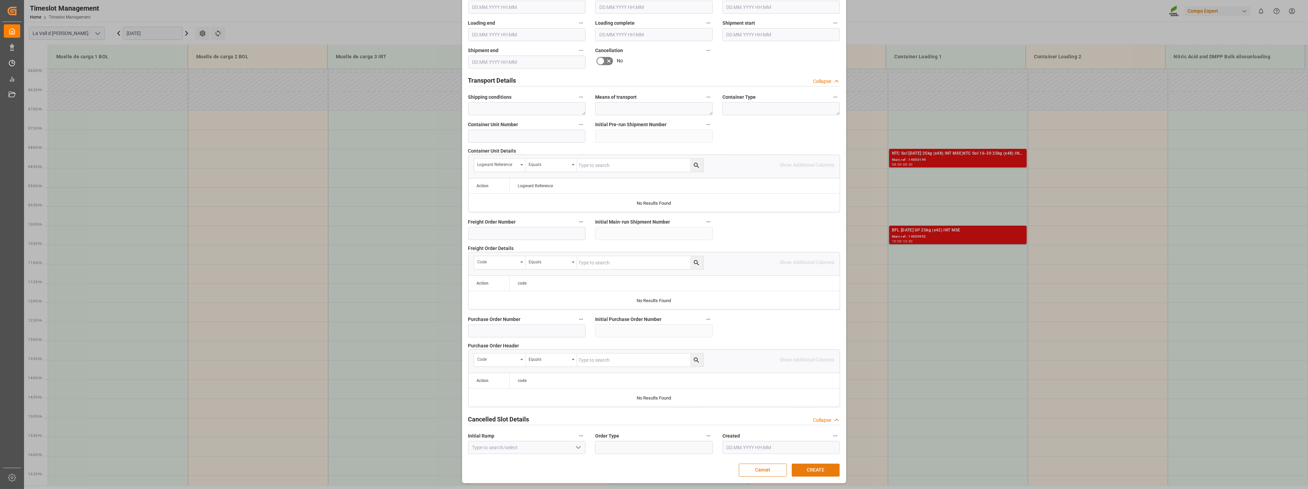
type textarea "4510363141 [GEOGRAPHIC_DATA]"
click at [818, 472] on button "CREATE" at bounding box center [816, 470] width 48 height 13
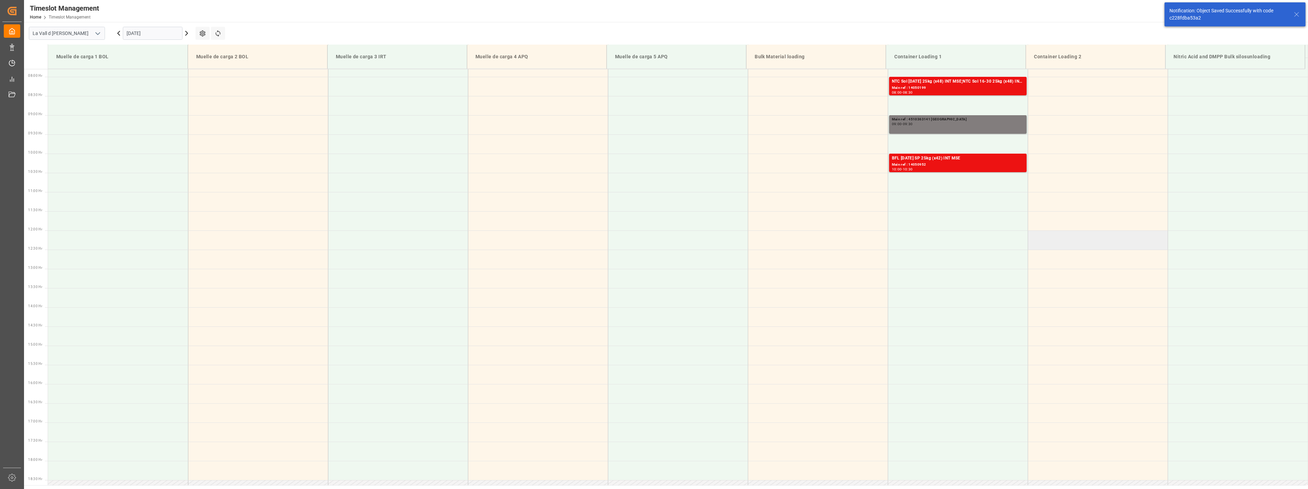
scroll to position [303, 0]
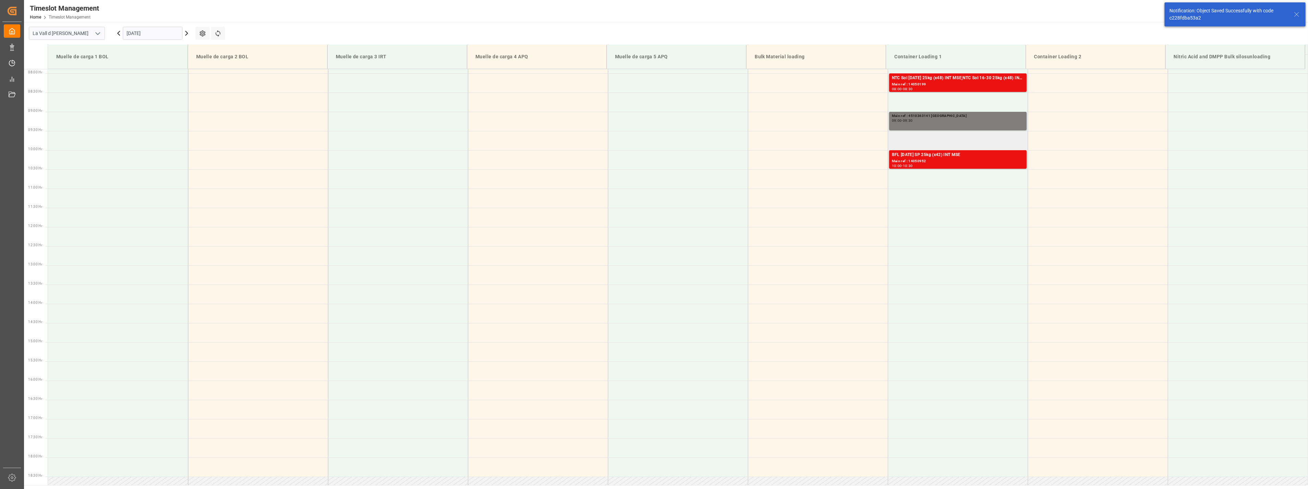
click at [949, 142] on td at bounding box center [958, 140] width 140 height 19
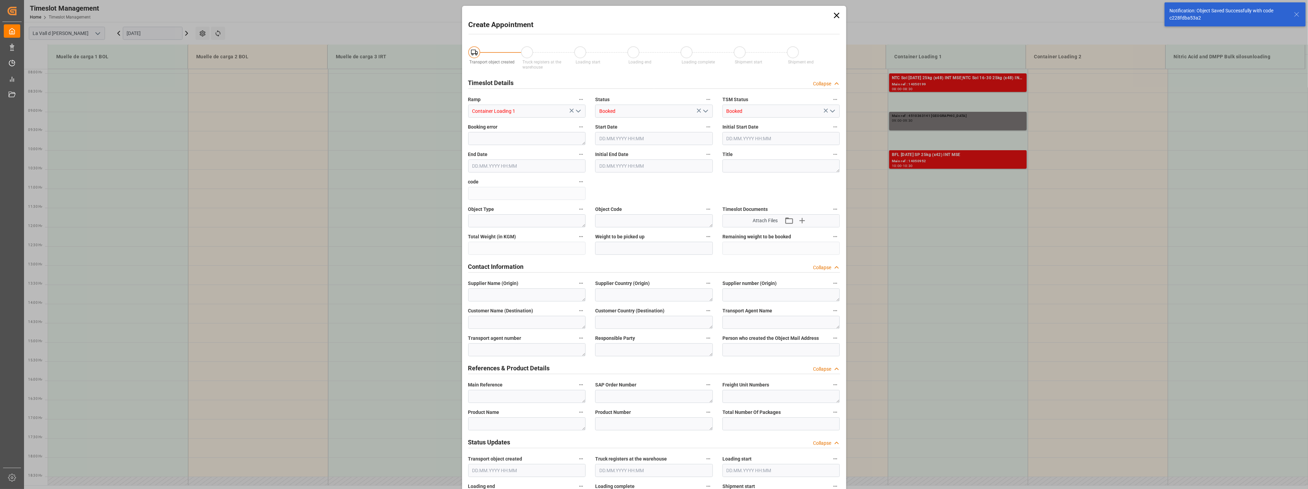
type input "[DATE] 09:30"
type input "[DATE] 10:00"
click at [496, 390] on textarea at bounding box center [527, 396] width 118 height 13
paste textarea "4510363141"
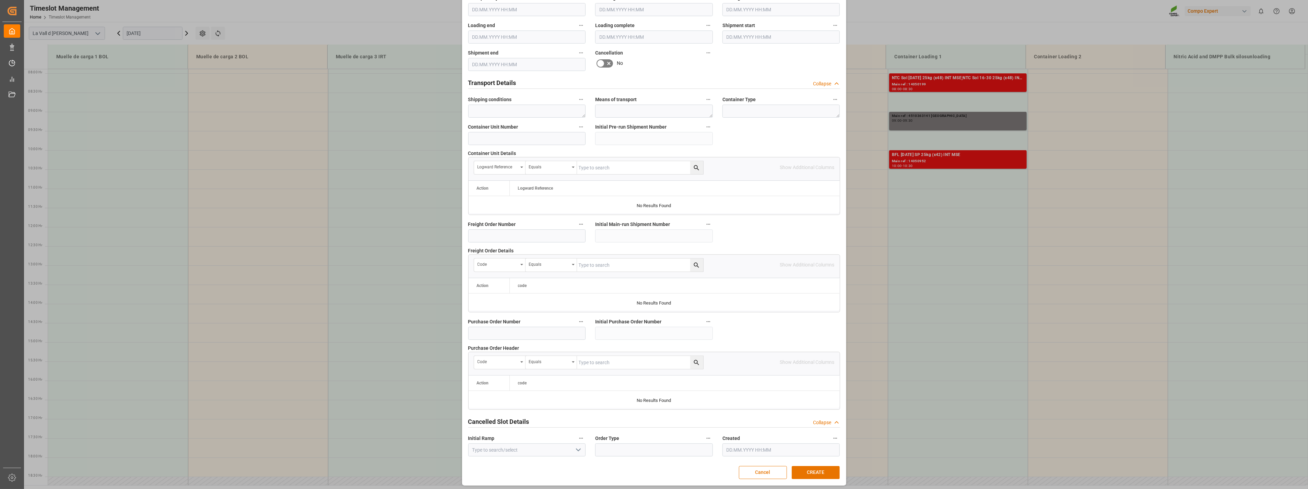
scroll to position [463, 0]
type textarea "4510363141 [GEOGRAPHIC_DATA]"
click at [815, 467] on button "CREATE" at bounding box center [816, 470] width 48 height 13
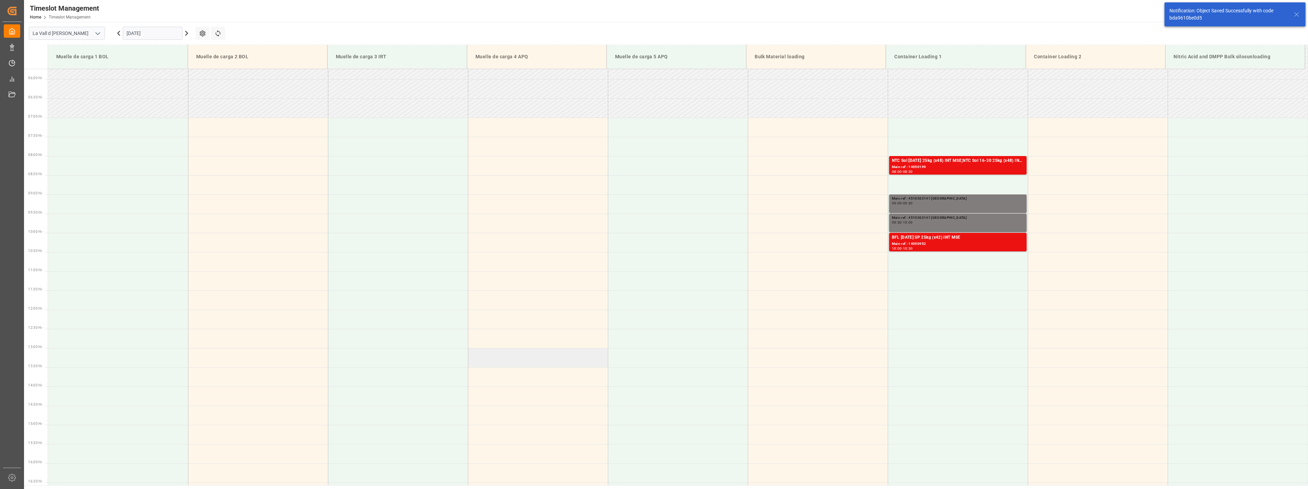
scroll to position [303, 0]
